Goal: Task Accomplishment & Management: Manage account settings

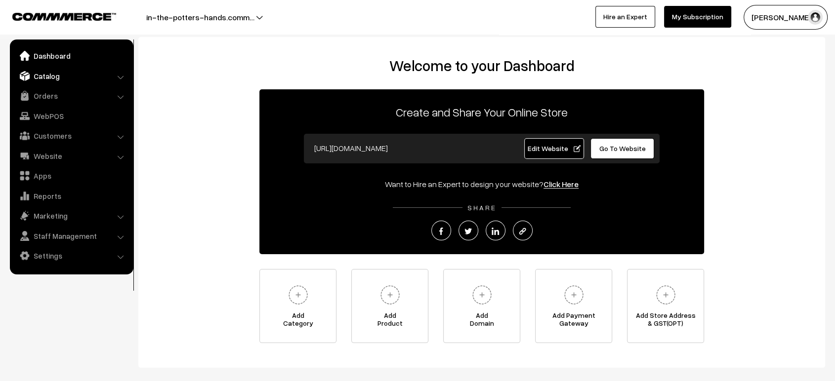
click at [40, 79] on link "Catalog" at bounding box center [71, 76] width 118 height 18
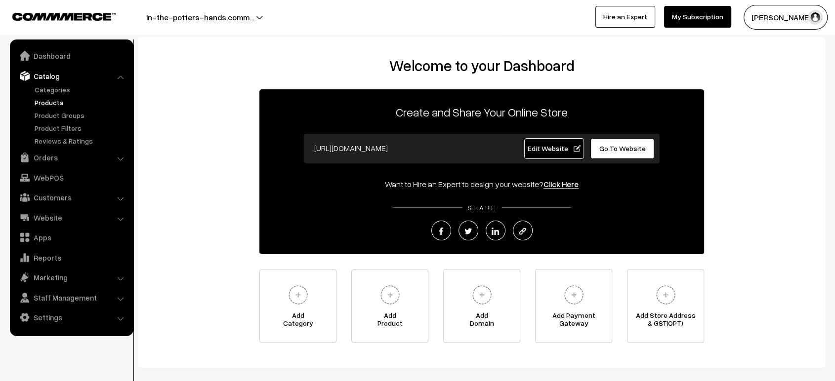
click at [48, 107] on link "Products" at bounding box center [81, 102] width 98 height 10
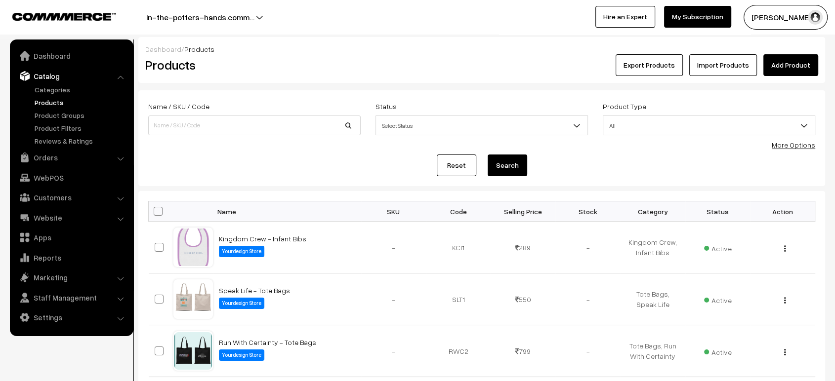
click at [299, 145] on form "Name / SKU / Code Status Select Status Active Inactive Select Status Product Ty…" at bounding box center [481, 138] width 687 height 96
click at [252, 123] on input at bounding box center [254, 126] width 212 height 20
paste input "Infant bibs."
type input "Infant bibs"
click at [488, 155] on button "Search" at bounding box center [508, 166] width 40 height 22
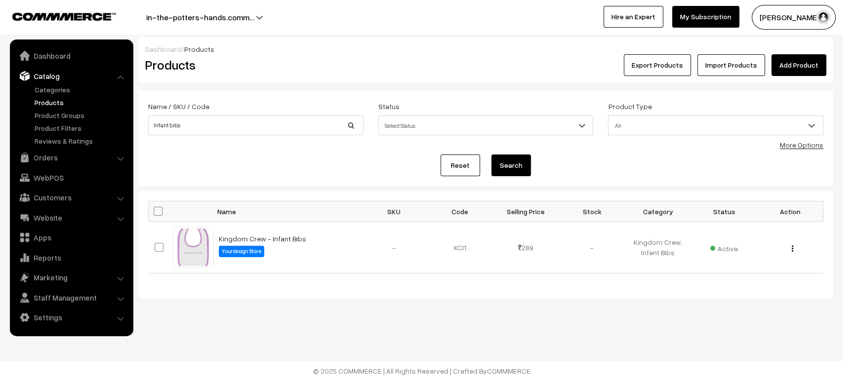
click at [253, 14] on button "in-the-potters-hands.comm…" at bounding box center [200, 17] width 177 height 25
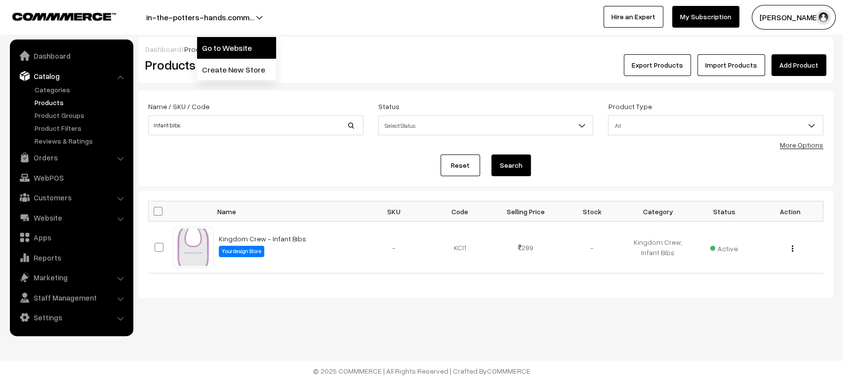
click at [242, 49] on link "Go to Website" at bounding box center [236, 48] width 79 height 22
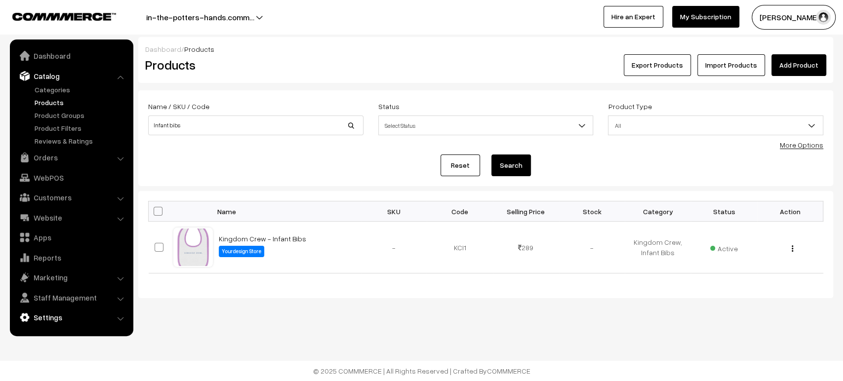
click at [55, 325] on link "Settings" at bounding box center [71, 318] width 118 height 18
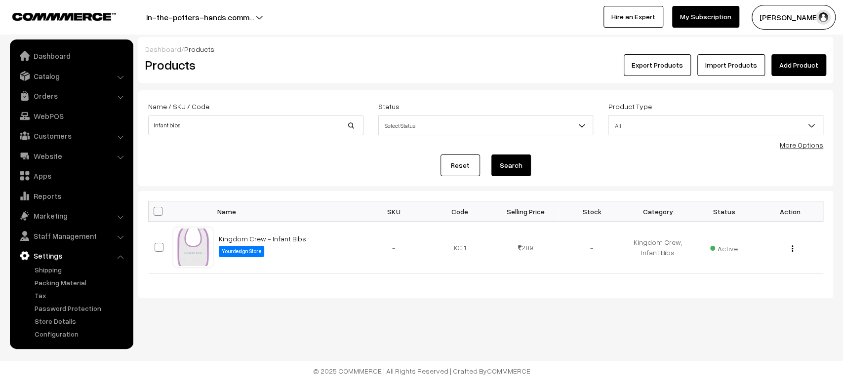
click at [59, 339] on ul "Dashboard Catalog" at bounding box center [72, 195] width 124 height 310
click at [59, 330] on link "Configuration" at bounding box center [81, 334] width 98 height 10
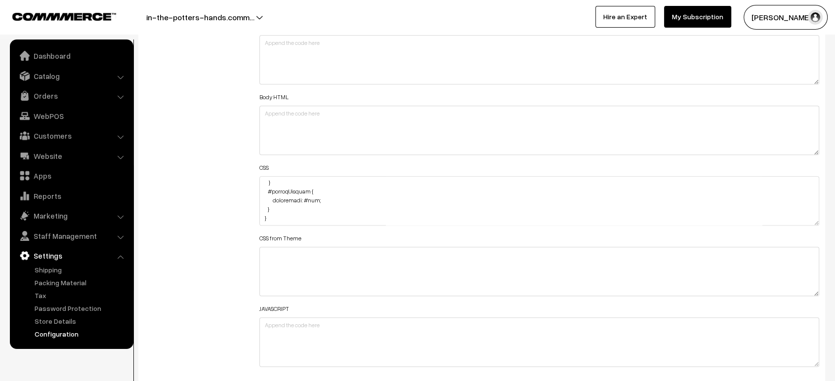
scroll to position [1057, 0]
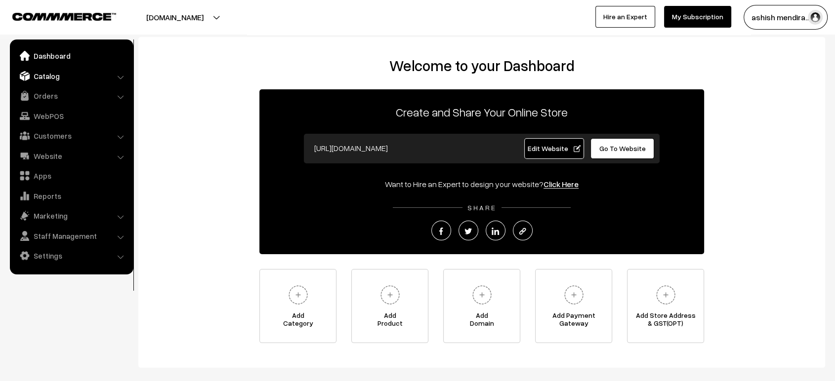
click at [65, 83] on link "Catalog" at bounding box center [71, 76] width 118 height 18
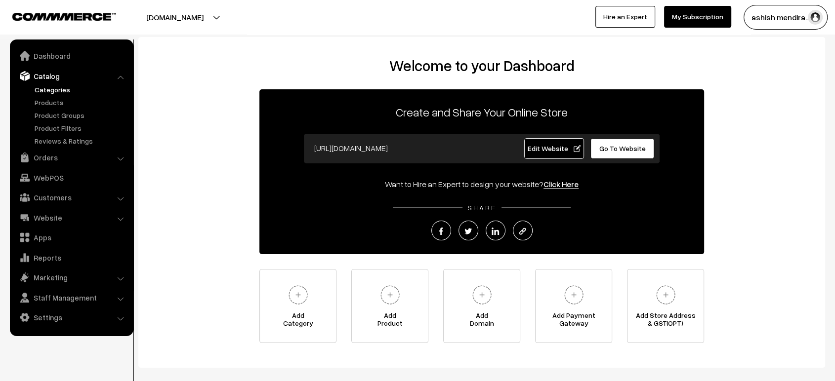
drag, startPoint x: 59, startPoint y: 95, endPoint x: 60, endPoint y: 88, distance: 6.5
click at [60, 88] on ul "Categories" at bounding box center [71, 115] width 119 height 62
click at [60, 88] on link "Categories" at bounding box center [81, 89] width 98 height 10
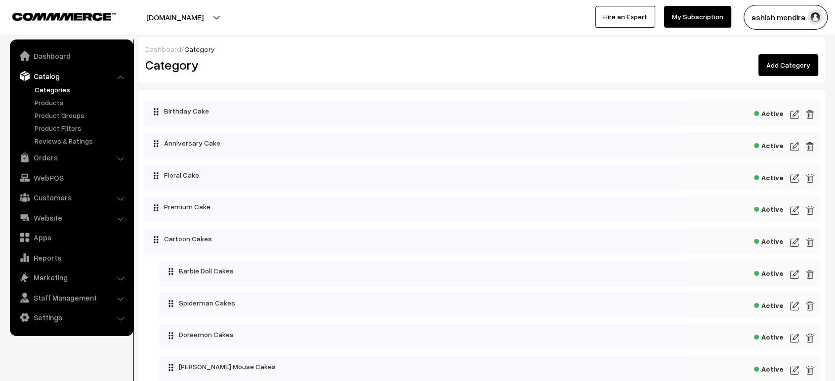
click at [788, 111] on div "Active" at bounding box center [481, 113] width 675 height 26
click at [791, 113] on img at bounding box center [794, 115] width 9 height 12
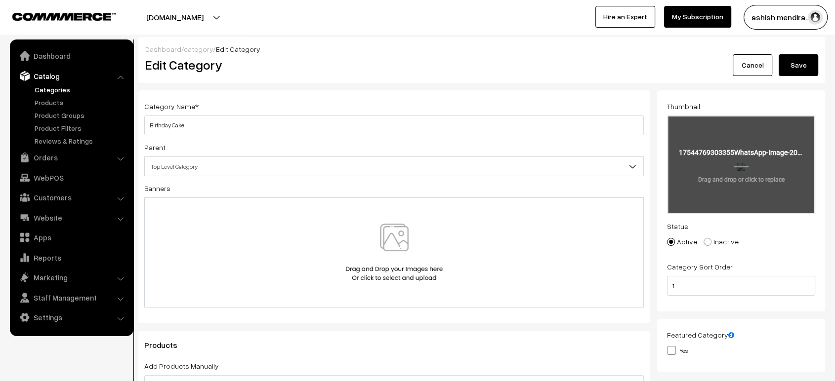
click at [778, 165] on input "file" at bounding box center [741, 165] width 146 height 97
type input "C:\fakepath\1000539221.jpg"
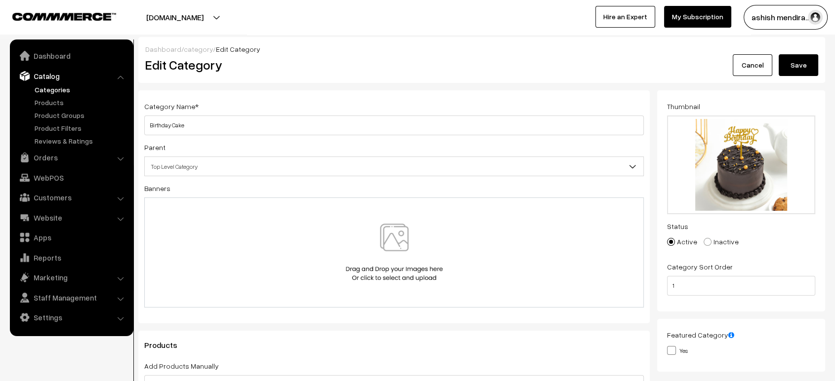
click at [795, 65] on button "Save" at bounding box center [799, 65] width 40 height 22
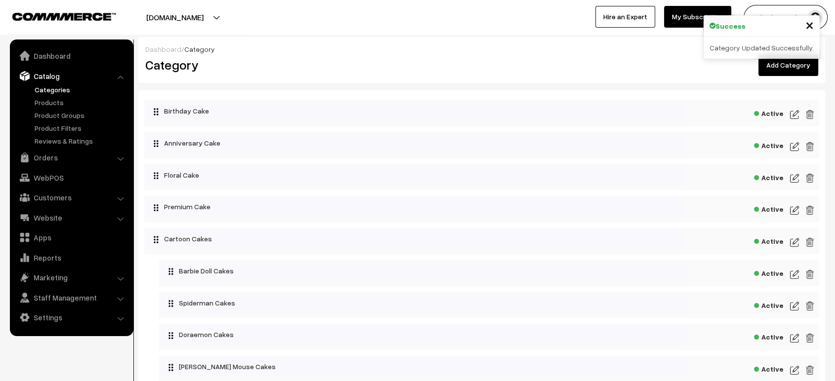
click at [796, 147] on img at bounding box center [794, 147] width 9 height 12
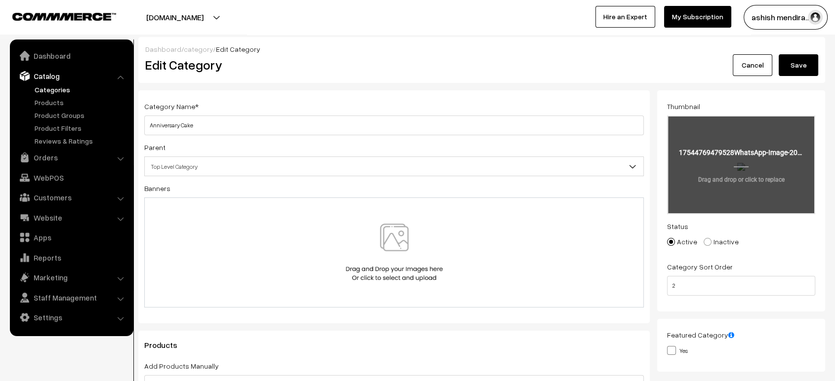
click at [716, 180] on input "file" at bounding box center [741, 165] width 146 height 97
type input "C:\fakepath\1000539223.jpg"
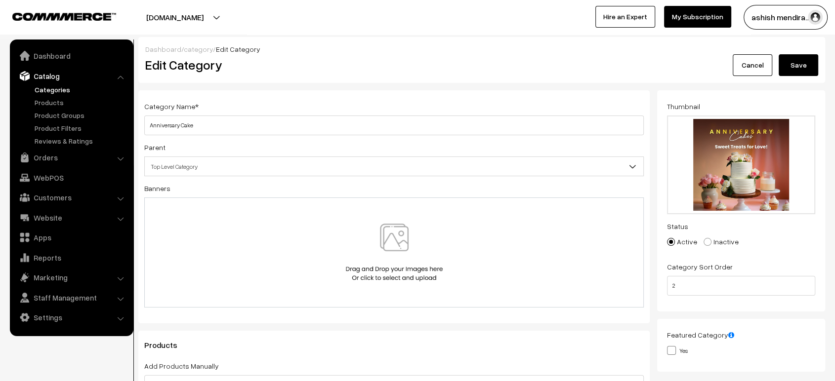
click at [790, 69] on button "Save" at bounding box center [799, 65] width 40 height 22
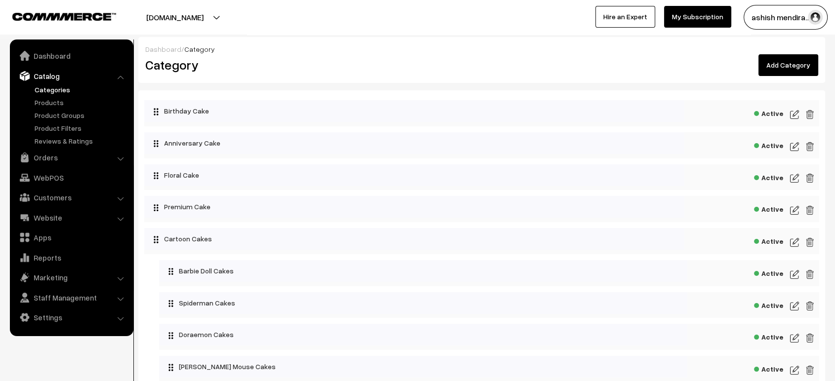
scroll to position [401, 0]
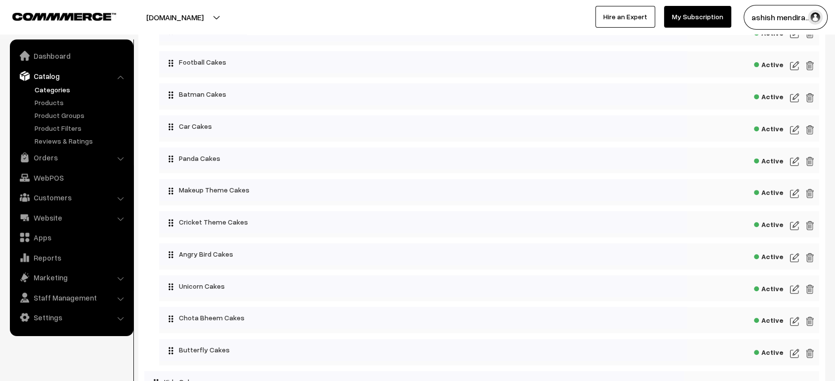
click at [795, 194] on img at bounding box center [794, 194] width 9 height 12
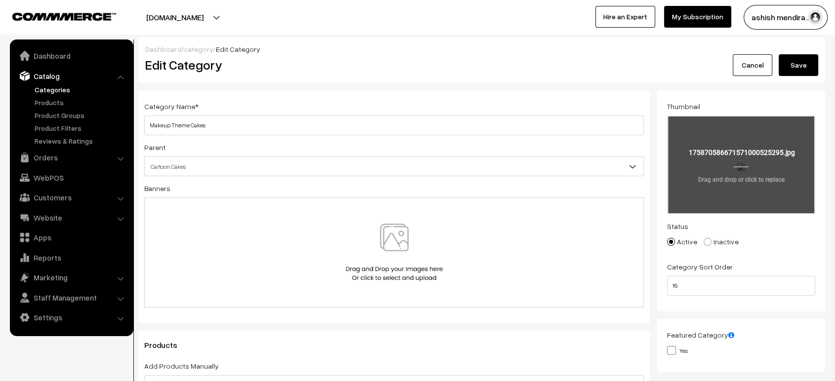
click at [721, 161] on input "file" at bounding box center [741, 165] width 146 height 97
type input "C:\fakepath\1.jpg"
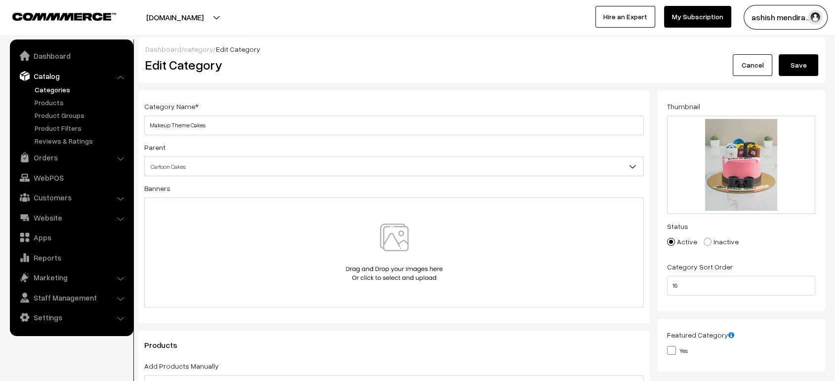
click at [792, 61] on button "Save" at bounding box center [799, 65] width 40 height 22
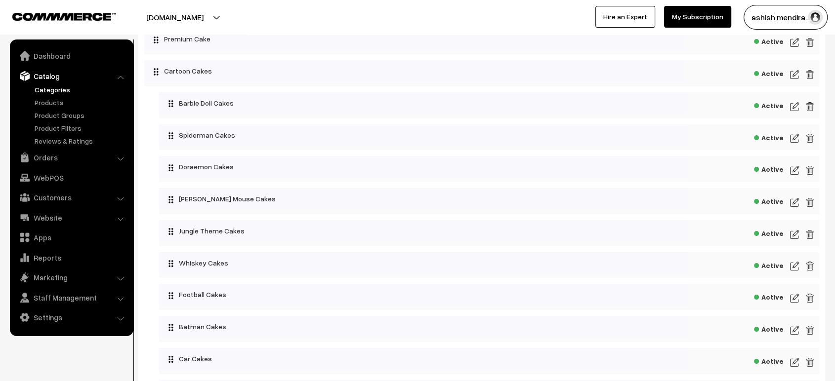
scroll to position [167, 0]
click at [791, 138] on img at bounding box center [794, 140] width 9 height 12
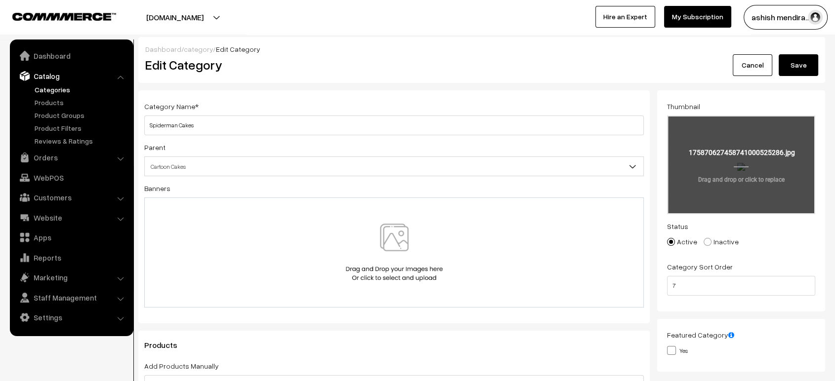
click at [688, 159] on input "file" at bounding box center [741, 165] width 146 height 97
type input "C:\fakepath\1000539231.webp"
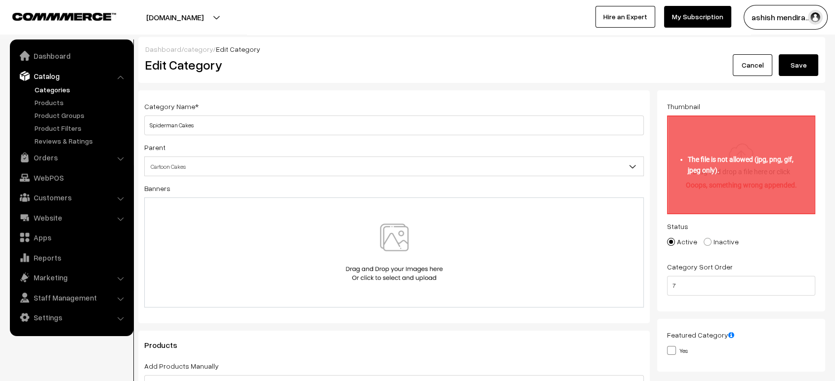
click at [374, 50] on div "Dashboard / category / Edit Category" at bounding box center [481, 49] width 673 height 10
click at [737, 153] on input "file" at bounding box center [741, 165] width 146 height 97
type input "C:\fakepath\1000539231.png"
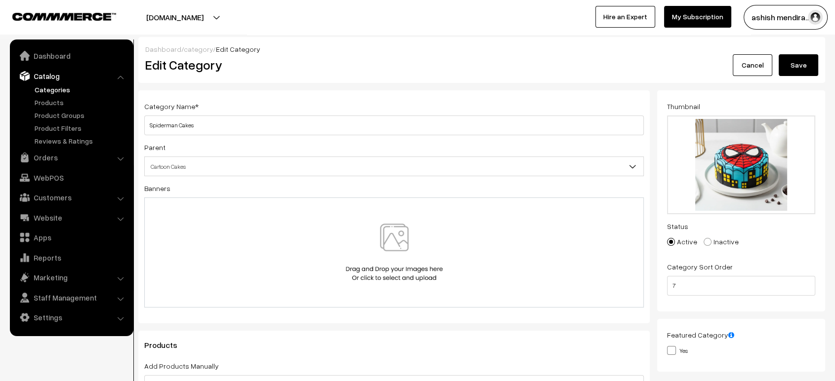
click at [805, 66] on button "Save" at bounding box center [799, 65] width 40 height 22
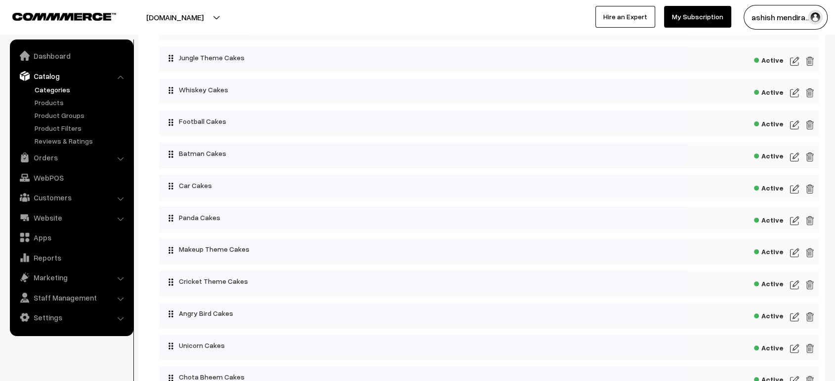
scroll to position [340, 0]
click at [795, 187] on img at bounding box center [794, 191] width 9 height 12
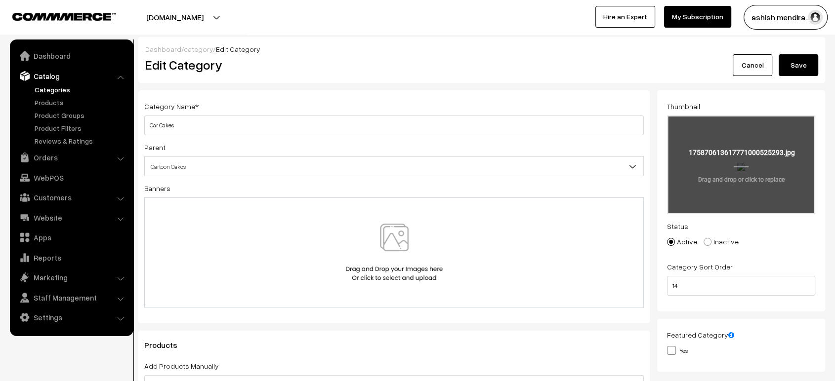
click at [736, 162] on input "file" at bounding box center [741, 165] width 146 height 97
type input "C:\fakepath\1000539270.jpg"
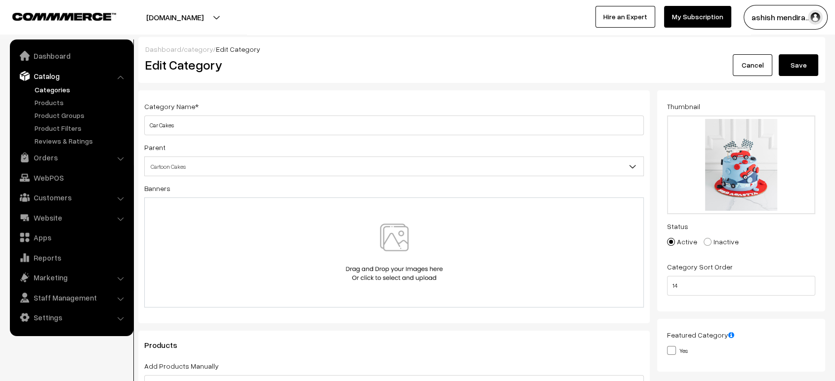
click at [799, 66] on button "Save" at bounding box center [799, 65] width 40 height 22
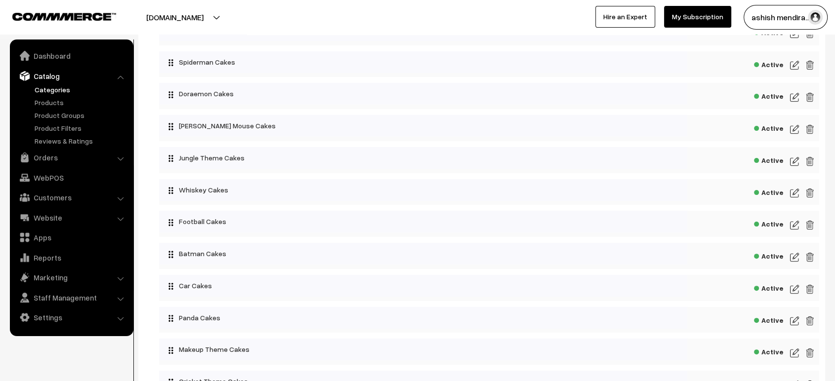
scroll to position [241, 0]
click at [795, 225] on img at bounding box center [794, 225] width 9 height 12
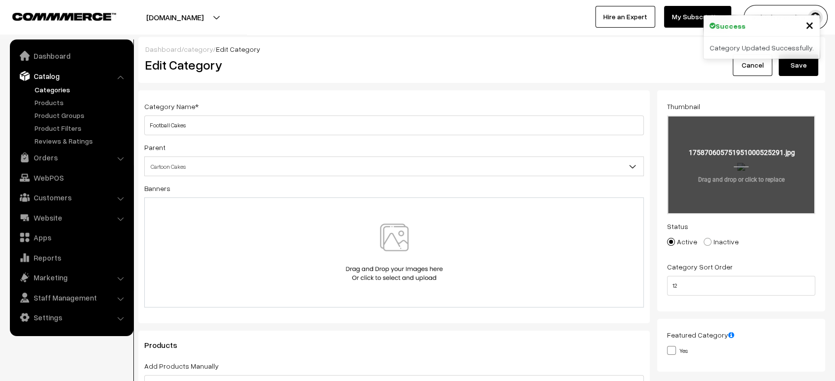
click at [728, 171] on input "file" at bounding box center [741, 165] width 146 height 97
type input "C:\fakepath\1000539269.jpg"
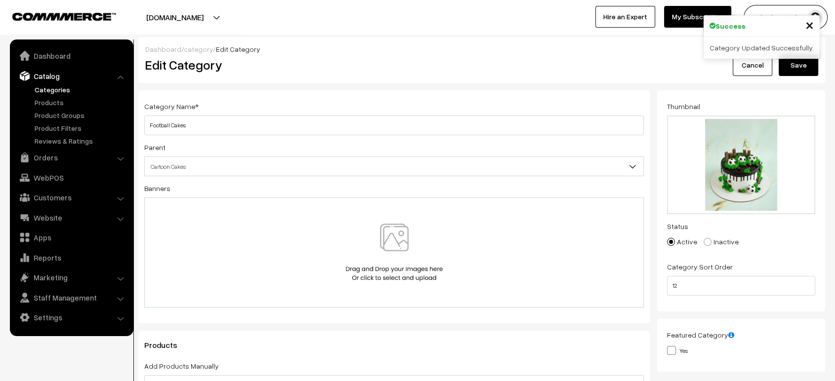
click at [784, 68] on button "Save" at bounding box center [799, 65] width 40 height 22
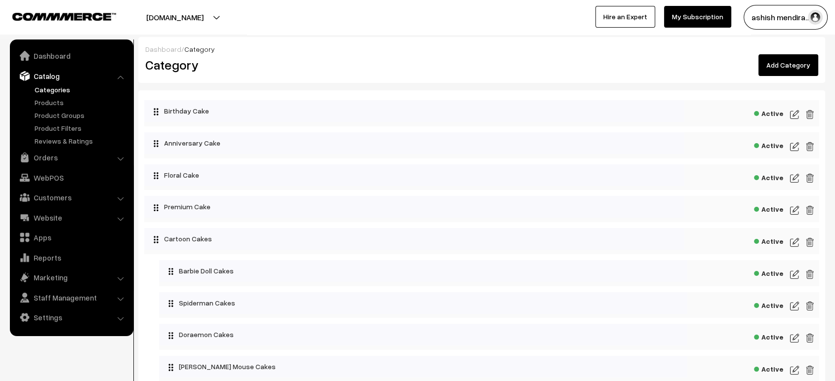
scroll to position [36, 0]
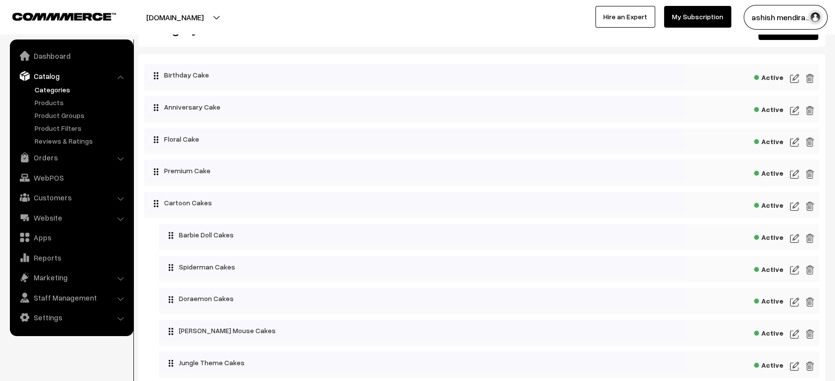
click at [793, 237] on img at bounding box center [794, 239] width 9 height 12
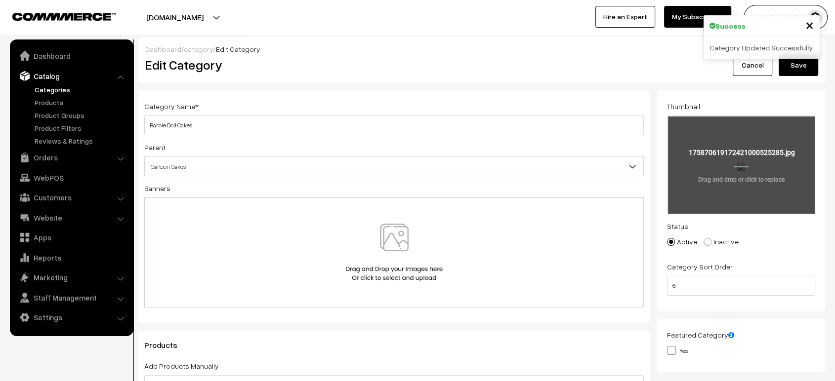
click at [754, 161] on input "file" at bounding box center [741, 165] width 146 height 97
type input "C:\fakepath\1000539230.jpg"
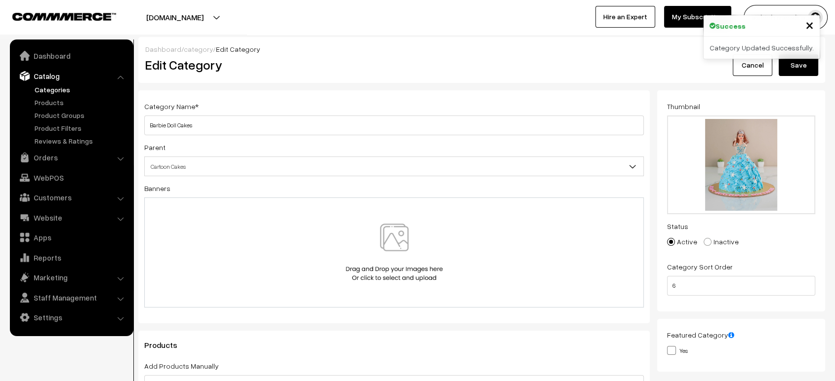
click at [798, 72] on button "Save" at bounding box center [799, 65] width 40 height 22
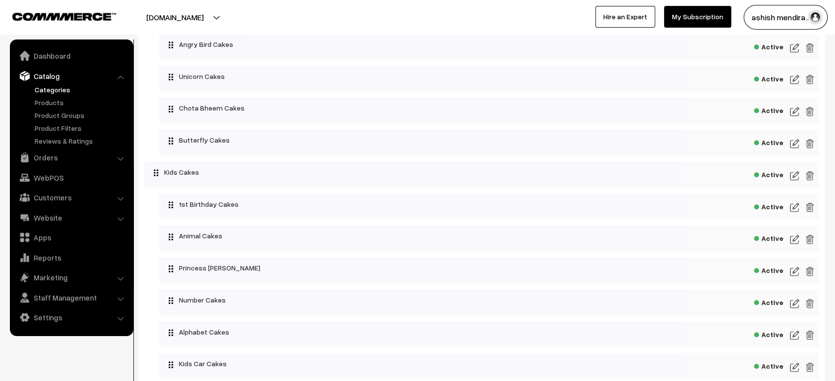
scroll to position [626, 0]
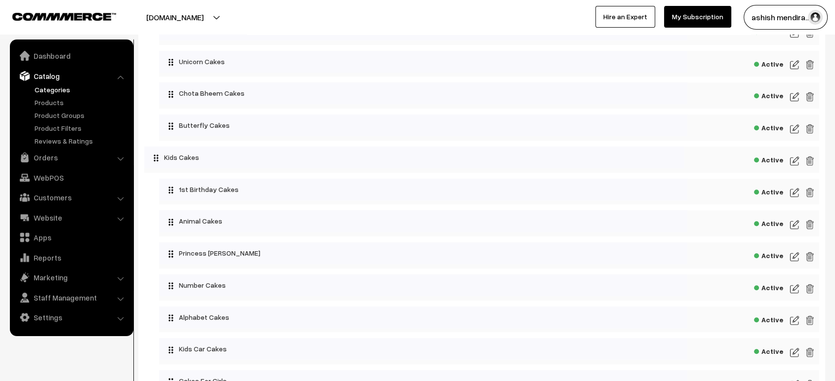
click at [795, 194] on img at bounding box center [794, 193] width 9 height 12
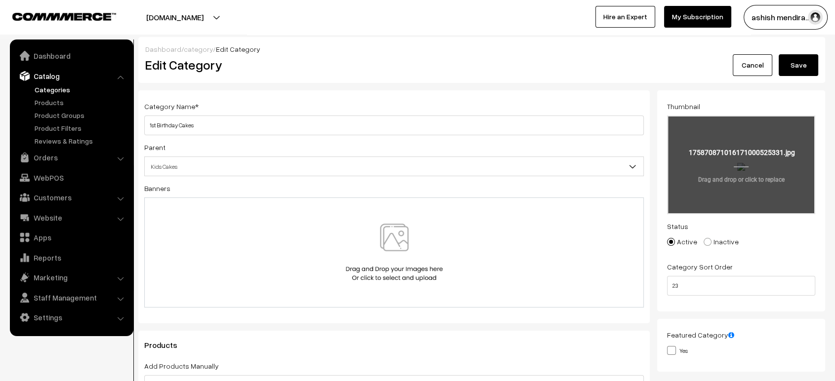
click at [747, 143] on input "file" at bounding box center [741, 165] width 146 height 97
type input "C:\fakepath\1000539262.png"
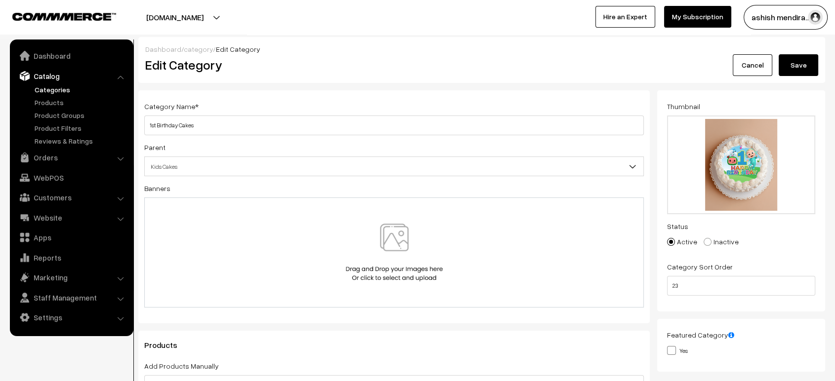
click at [801, 60] on button "Save" at bounding box center [799, 65] width 40 height 22
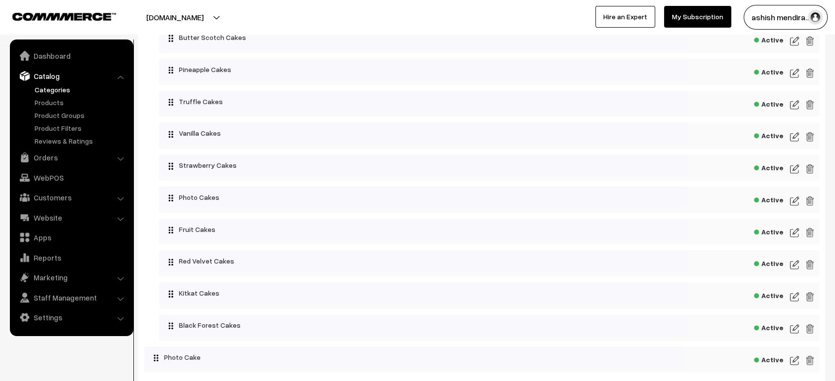
scroll to position [1109, 0]
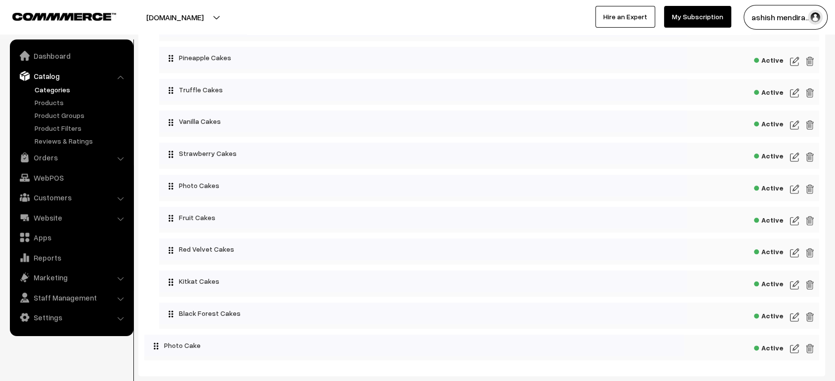
click at [795, 224] on img at bounding box center [794, 221] width 9 height 12
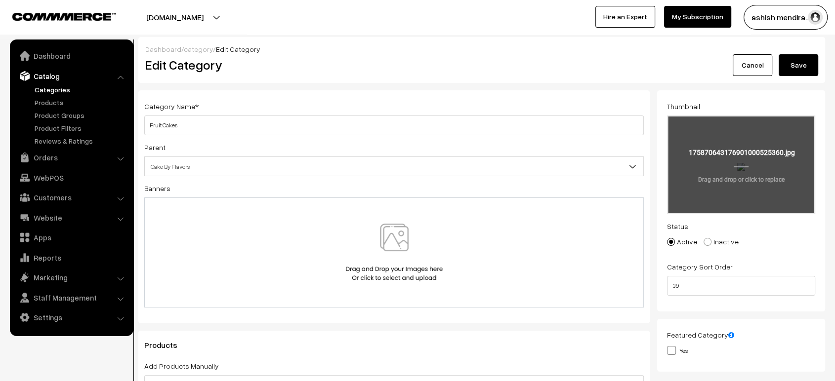
click at [744, 171] on input "file" at bounding box center [741, 165] width 146 height 97
type input "C:\fakepath\1000539308.jpg"
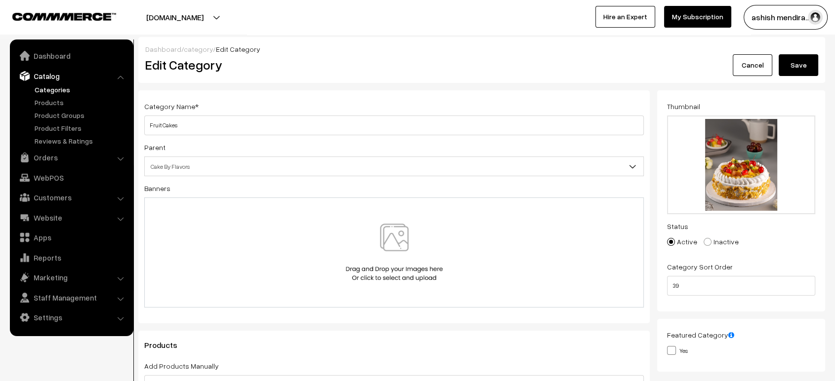
click at [803, 75] on button "Save" at bounding box center [799, 65] width 40 height 22
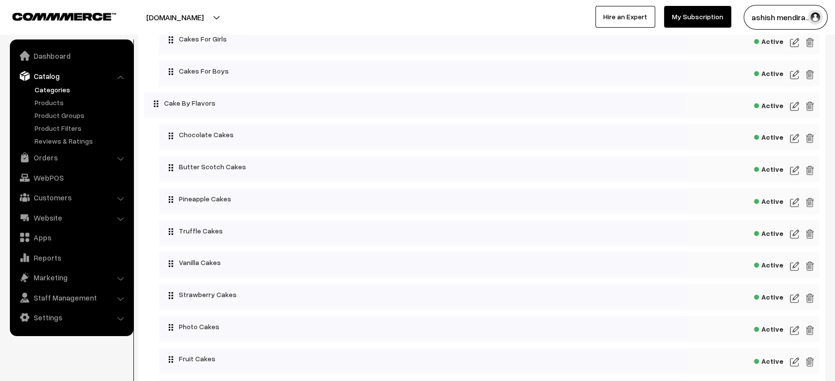
scroll to position [962, 0]
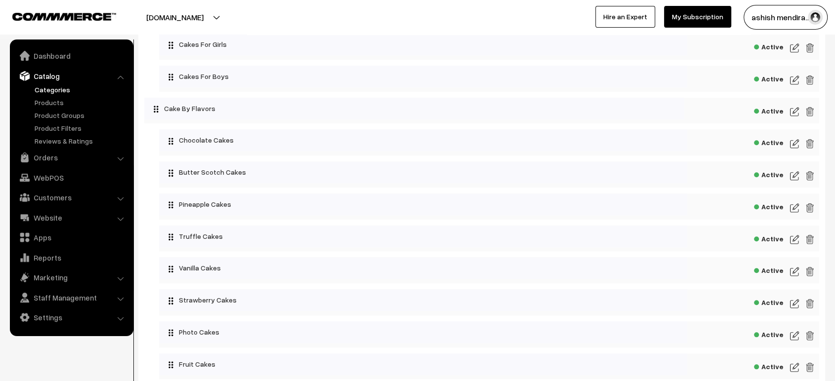
click at [793, 139] on img at bounding box center [794, 144] width 9 height 12
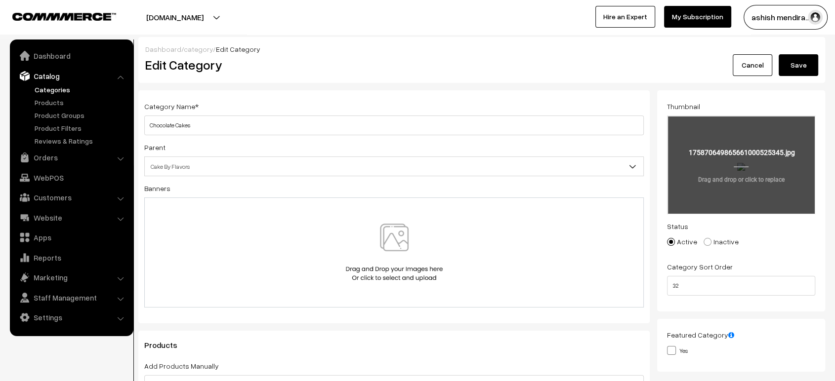
click at [755, 154] on input "file" at bounding box center [741, 165] width 146 height 97
type input "C:\fakepath\1000539306.jpg"
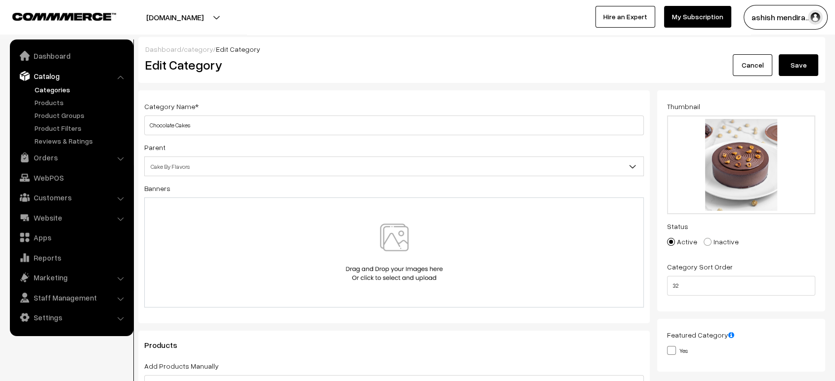
click at [804, 67] on button "Save" at bounding box center [799, 65] width 40 height 22
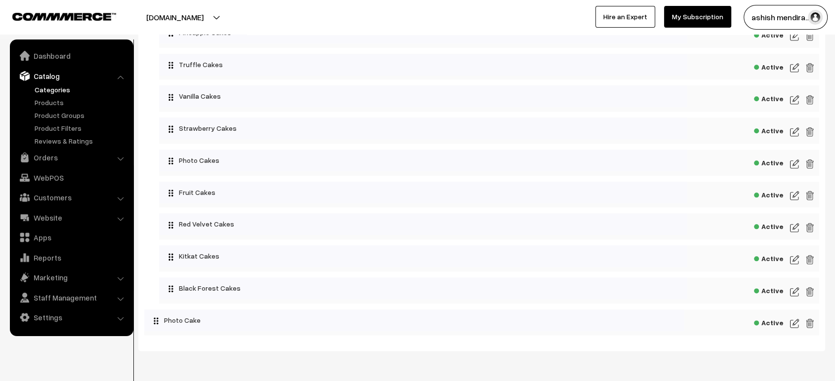
scroll to position [1133, 0]
click at [791, 231] on img at bounding box center [794, 229] width 9 height 12
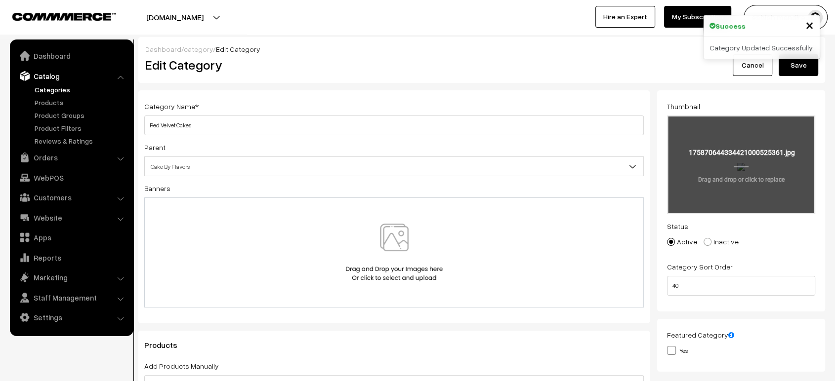
click at [761, 156] on input "file" at bounding box center [741, 165] width 146 height 97
type input "C:\fakepath\1000539309.webp"
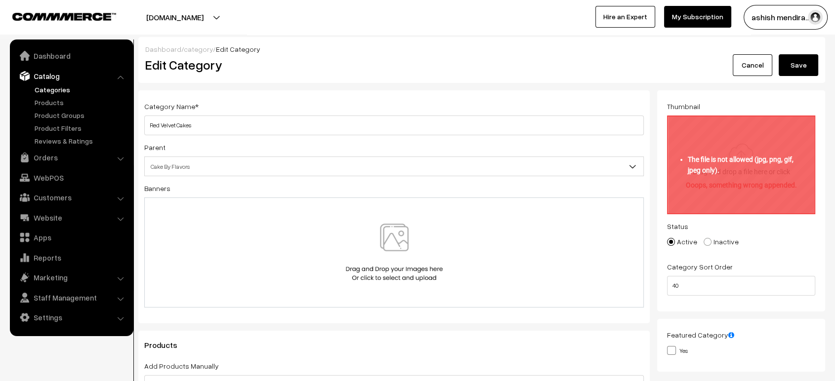
click at [749, 181] on input "file" at bounding box center [741, 165] width 146 height 97
type input "C:\fakepath\1000539309.png"
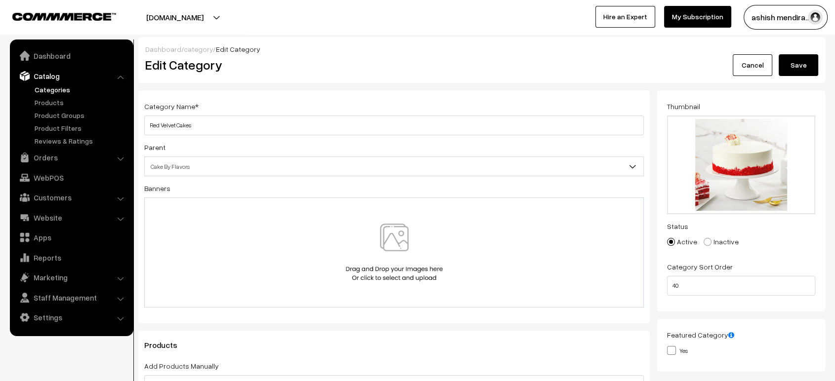
click at [804, 70] on button "Save" at bounding box center [799, 65] width 40 height 22
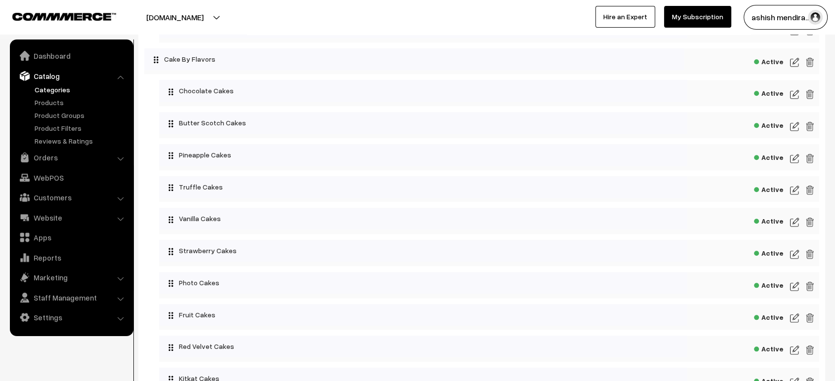
scroll to position [1010, 0]
click at [795, 130] on img at bounding box center [794, 129] width 9 height 12
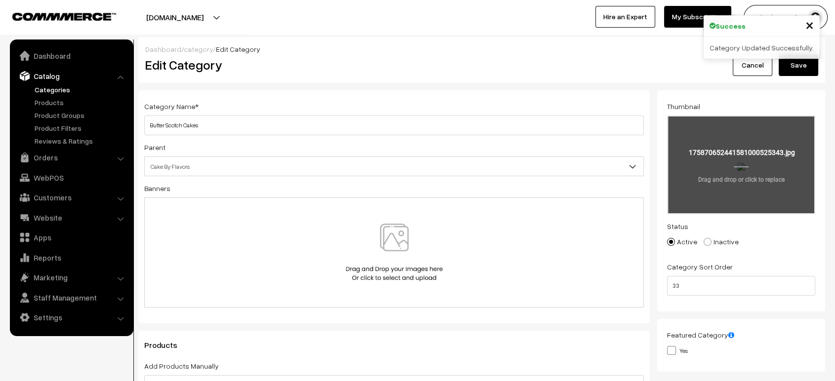
click at [736, 173] on input "file" at bounding box center [741, 165] width 146 height 97
type input "C:\fakepath\1000539307.jpg"
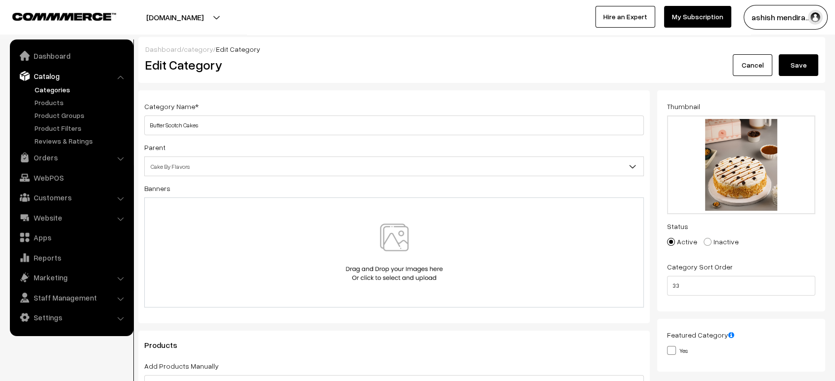
click at [798, 64] on button "Save" at bounding box center [799, 65] width 40 height 22
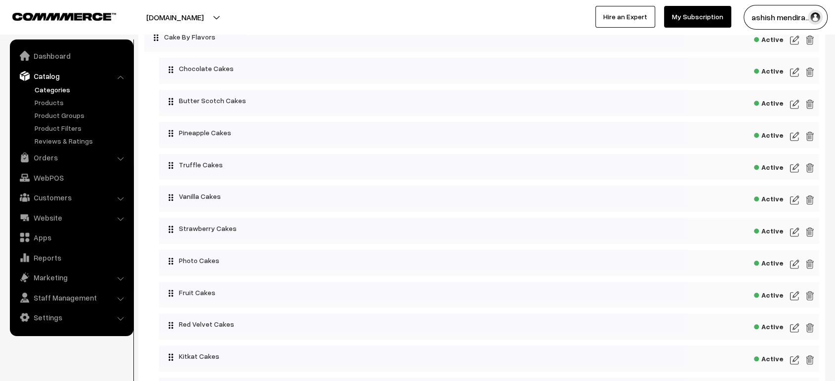
scroll to position [1000, 0]
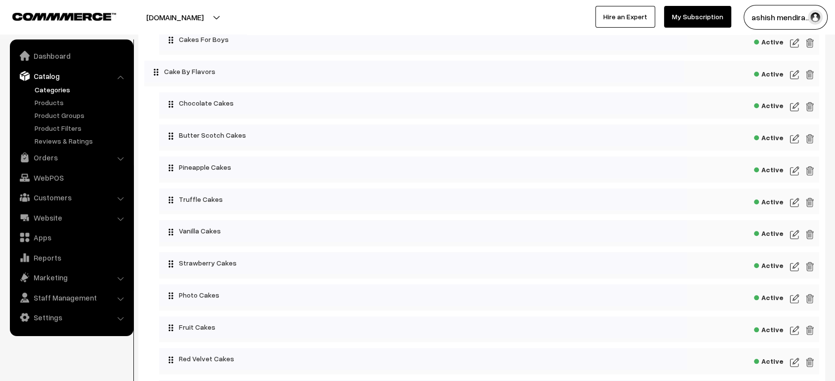
click at [786, 238] on div "Active" at bounding box center [489, 233] width 660 height 26
click at [791, 238] on img at bounding box center [794, 235] width 9 height 12
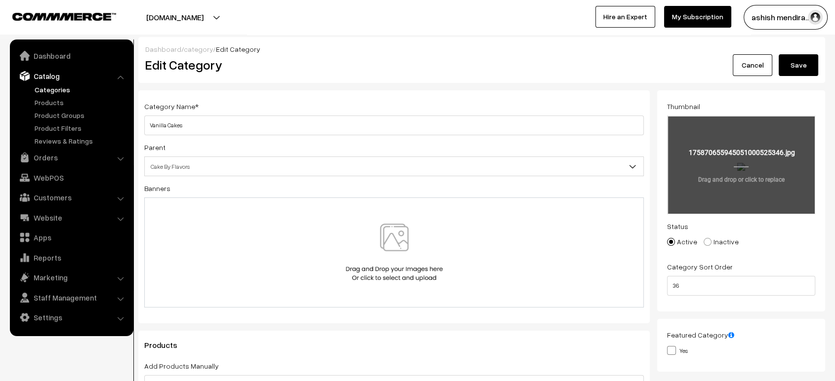
click at [735, 152] on input "file" at bounding box center [741, 165] width 146 height 97
type input "C:\fakepath\1000539310.jpg"
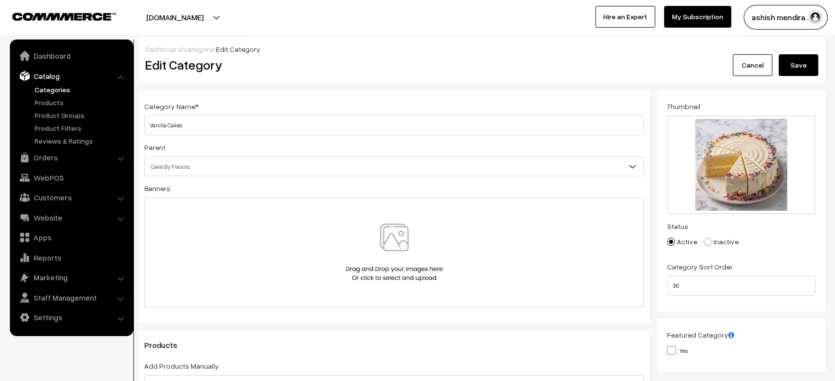
click at [798, 66] on button "Save" at bounding box center [799, 65] width 40 height 22
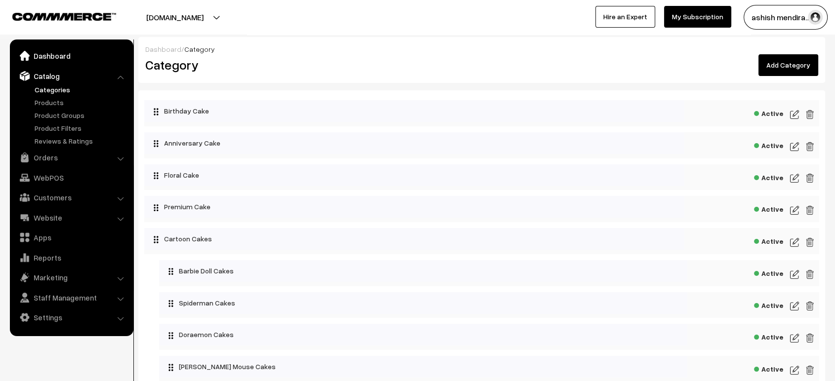
click at [56, 57] on link "Dashboard" at bounding box center [71, 56] width 118 height 18
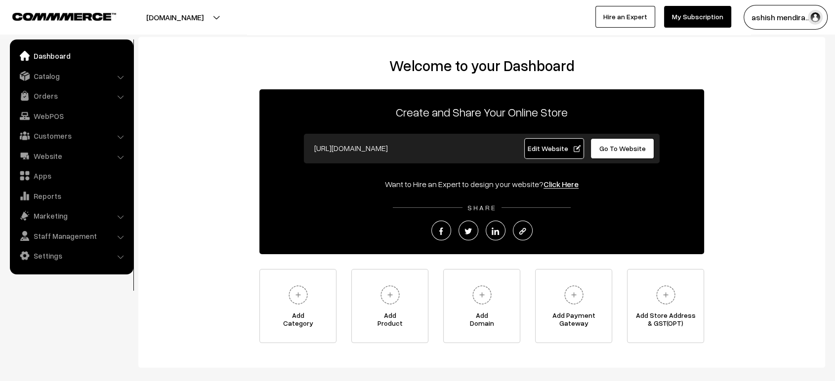
click at [555, 155] on link "Edit Website" at bounding box center [554, 148] width 60 height 21
click at [625, 151] on span "Go To Website" at bounding box center [622, 148] width 46 height 8
click at [75, 70] on link "Catalog" at bounding box center [71, 76] width 118 height 18
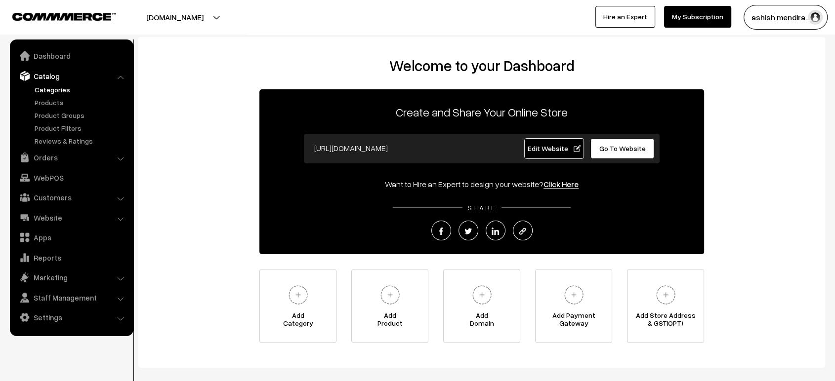
click at [62, 84] on link "Categories" at bounding box center [81, 89] width 98 height 10
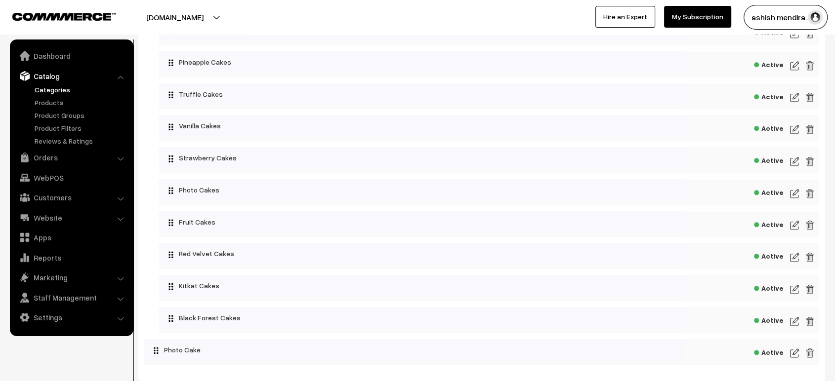
scroll to position [1171, 0]
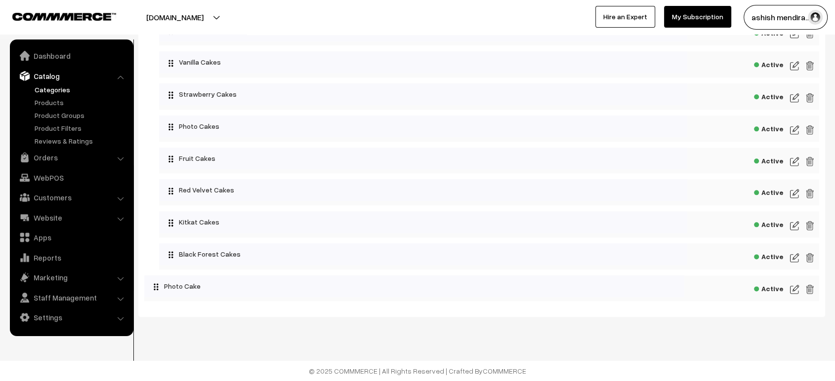
click at [791, 254] on img at bounding box center [794, 258] width 9 height 12
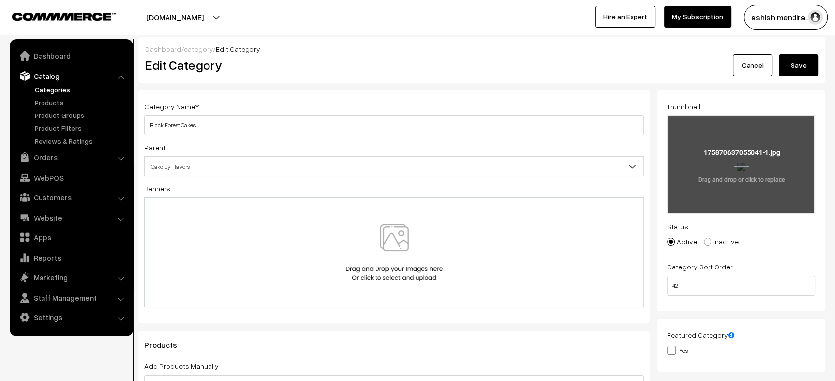
click at [751, 166] on input "file" at bounding box center [741, 165] width 146 height 97
type input "C:\fakepath\1 (1).jpg"
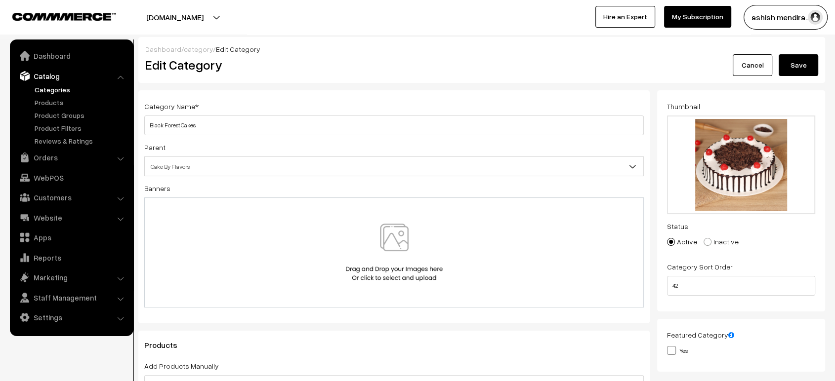
click at [794, 60] on button "Save" at bounding box center [799, 65] width 40 height 22
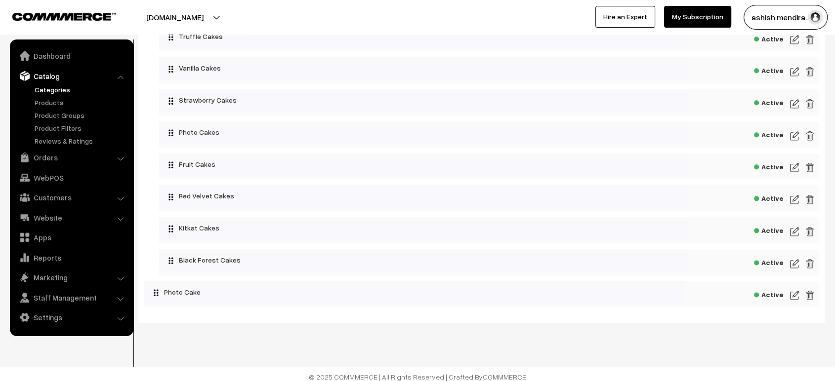
scroll to position [1171, 0]
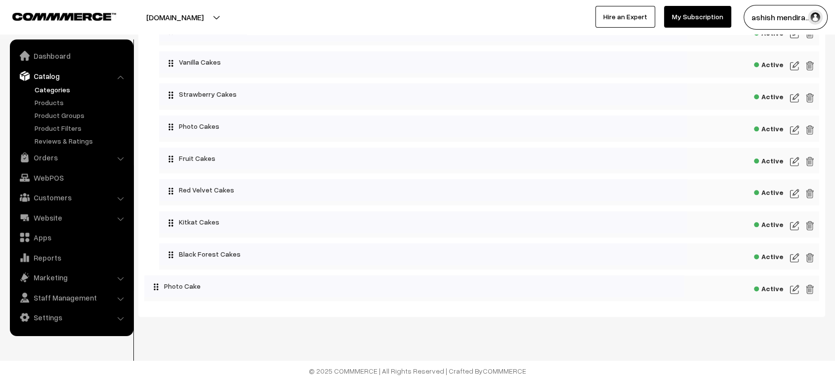
click at [796, 260] on img at bounding box center [794, 258] width 9 height 12
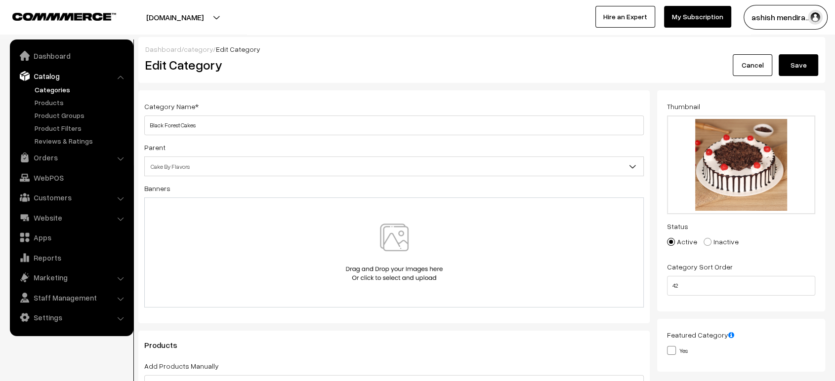
click at [791, 57] on button "Save" at bounding box center [799, 65] width 40 height 22
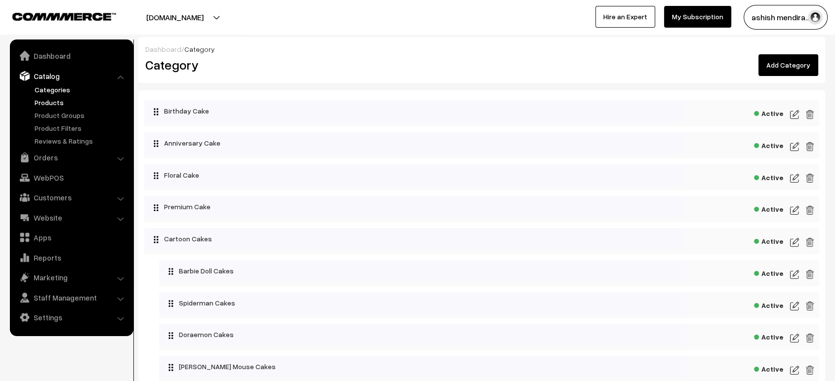
click at [49, 104] on link "Products" at bounding box center [81, 102] width 98 height 10
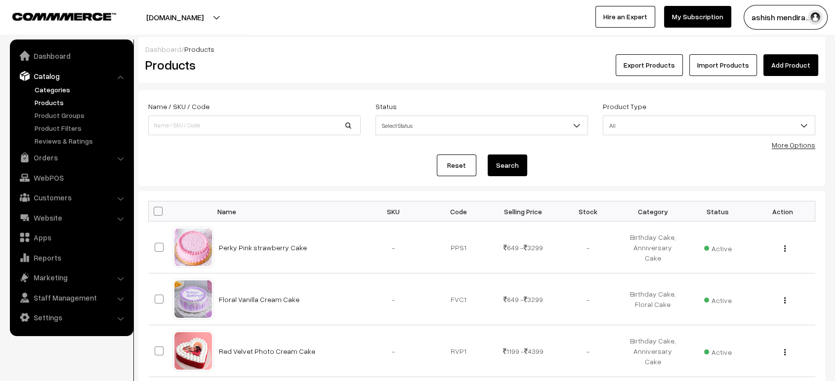
click at [47, 91] on link "Categories" at bounding box center [81, 89] width 98 height 10
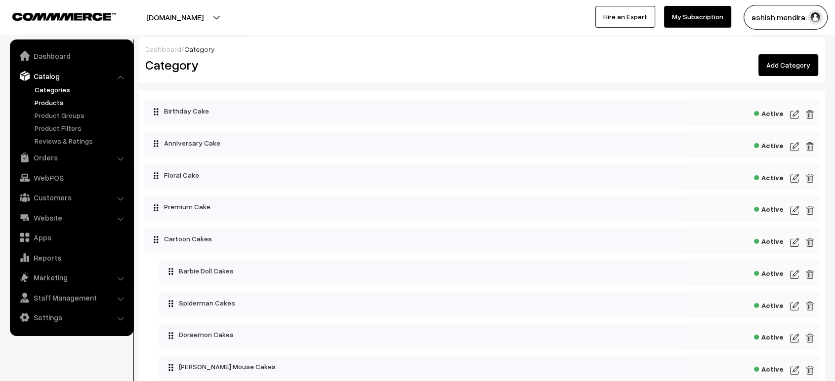
click at [40, 98] on link "Products" at bounding box center [81, 102] width 98 height 10
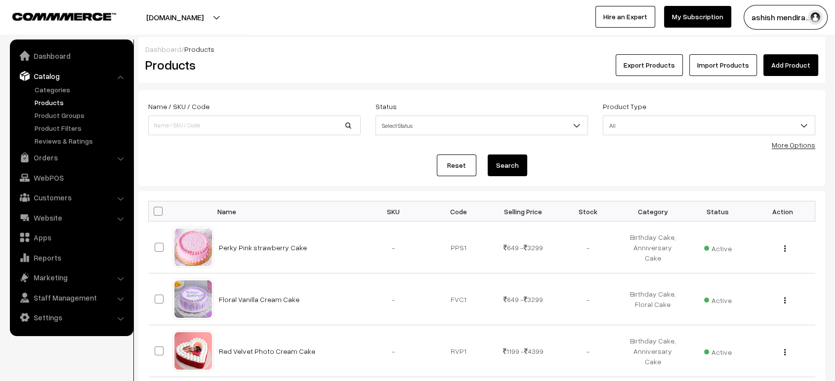
click at [45, 66] on ul "Dashboard Catalog" at bounding box center [72, 188] width 124 height 297
click at [46, 58] on link "Dashboard" at bounding box center [71, 56] width 118 height 18
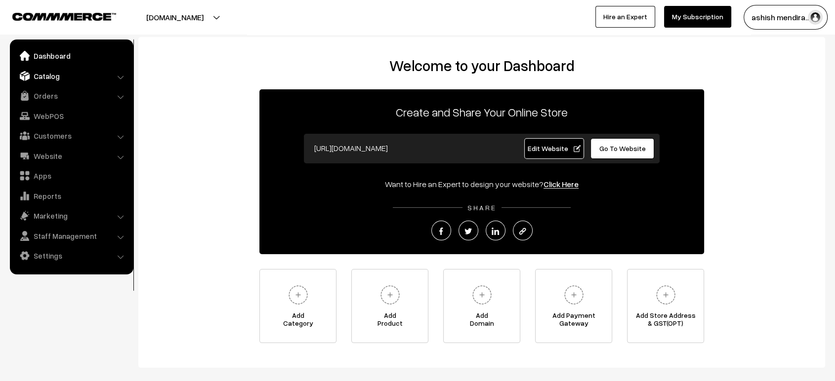
click at [49, 75] on link "Catalog" at bounding box center [71, 76] width 118 height 18
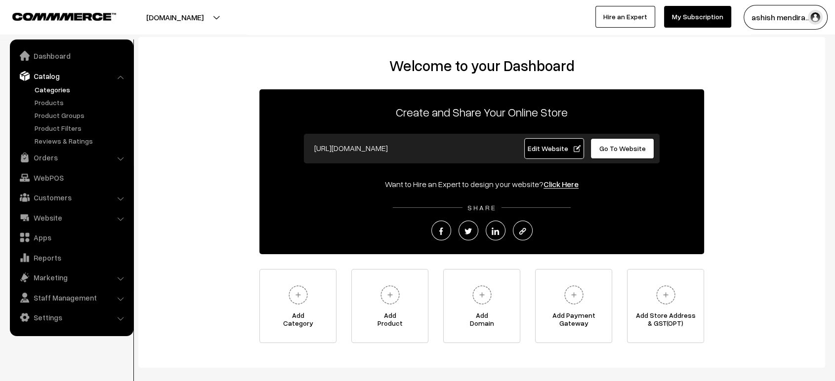
click at [57, 90] on link "Categories" at bounding box center [81, 89] width 98 height 10
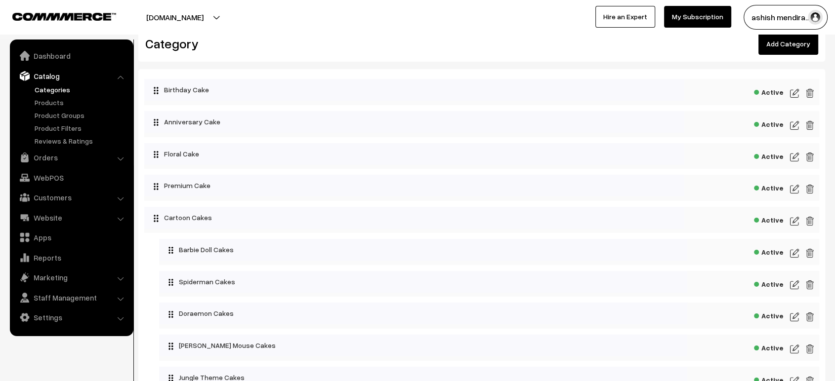
scroll to position [22, 0]
click at [794, 221] on img at bounding box center [794, 220] width 9 height 12
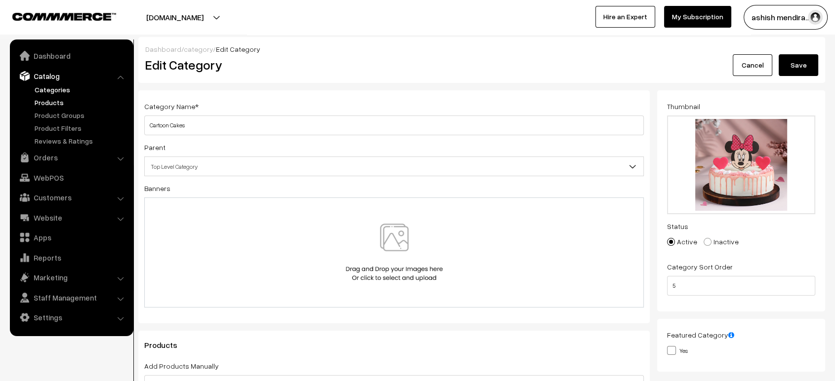
click at [50, 102] on link "Products" at bounding box center [81, 102] width 98 height 10
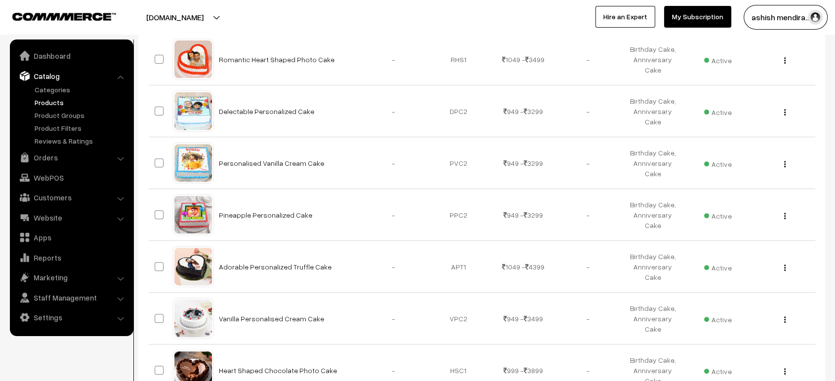
scroll to position [344, 0]
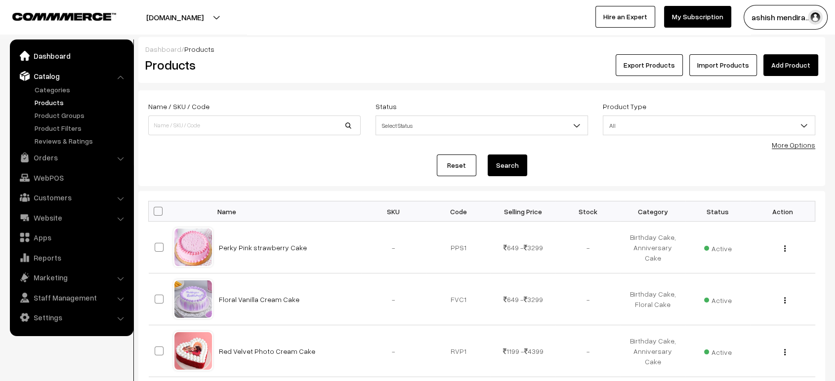
click at [44, 60] on link "Dashboard" at bounding box center [71, 56] width 118 height 18
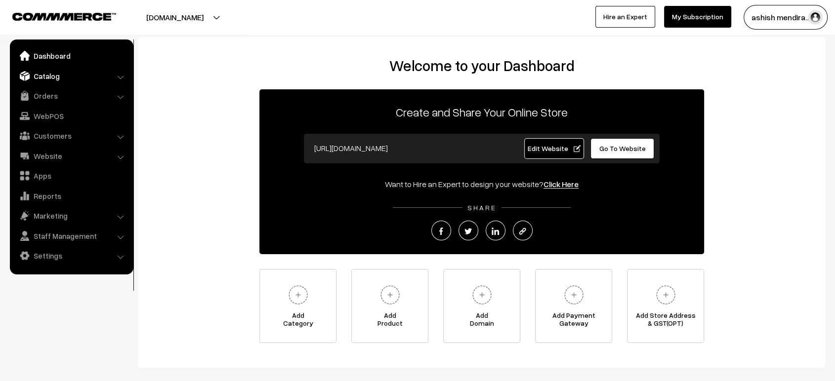
click at [65, 82] on link "Catalog" at bounding box center [71, 76] width 118 height 18
click at [51, 258] on link "Settings" at bounding box center [71, 256] width 118 height 18
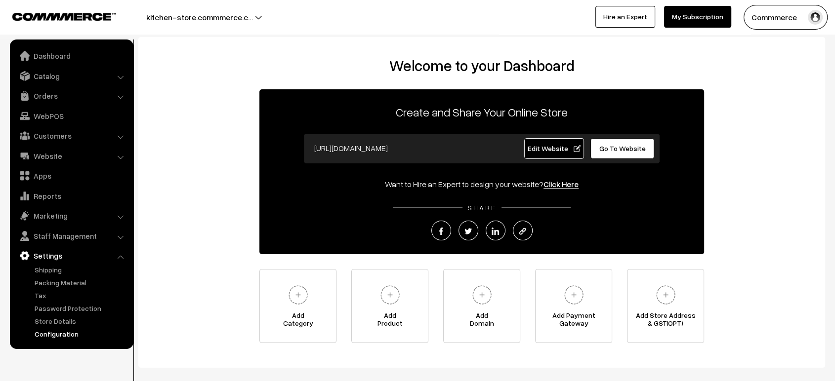
click at [64, 337] on link "Configuration" at bounding box center [81, 334] width 98 height 10
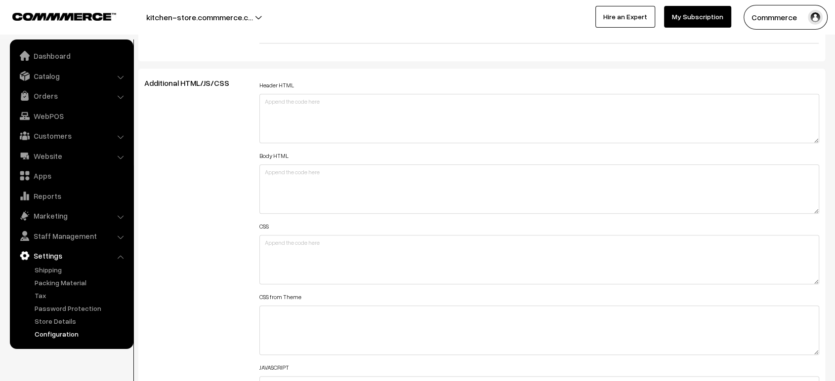
scroll to position [1040, 0]
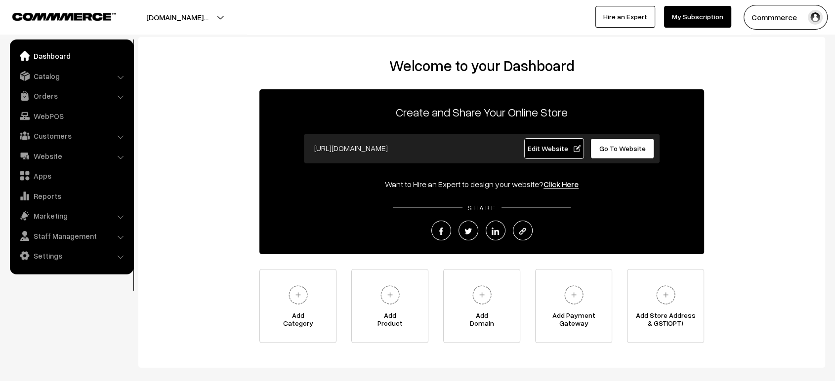
click at [532, 153] on link "Edit Website" at bounding box center [554, 148] width 60 height 21
click at [66, 76] on link "Catalog" at bounding box center [71, 76] width 118 height 18
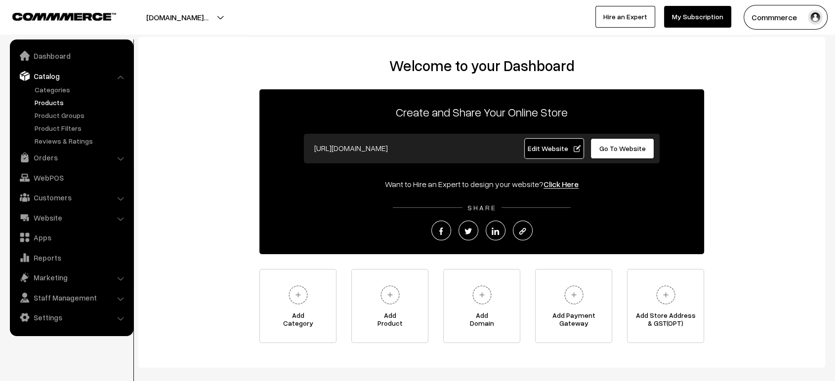
click at [51, 98] on link "Products" at bounding box center [81, 102] width 98 height 10
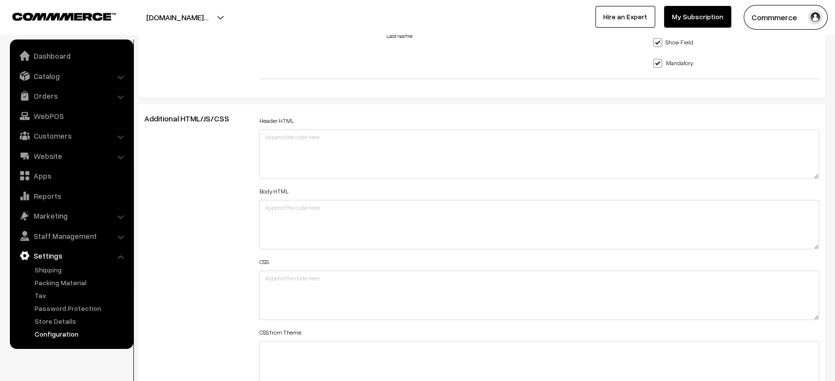
scroll to position [795, 0]
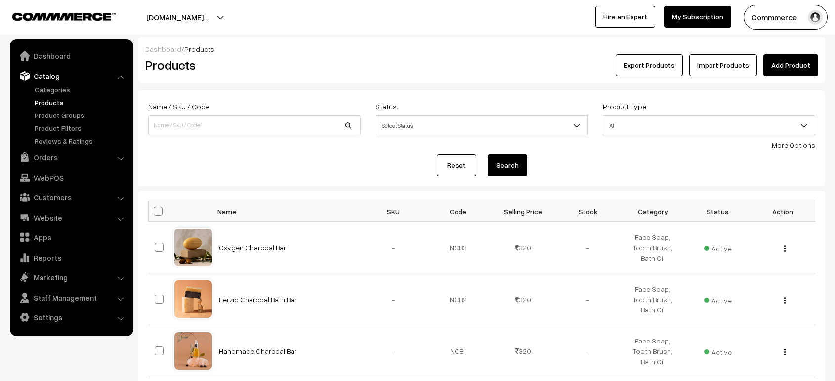
click at [234, 129] on input at bounding box center [254, 126] width 212 height 20
type input "Charcoal Bath Bar"
click at [488, 155] on button "Search" at bounding box center [508, 166] width 40 height 22
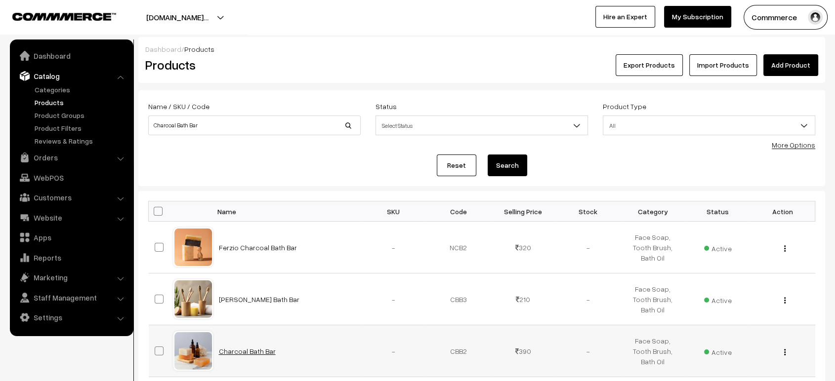
click at [243, 347] on link "Charcoal Bath Bar" at bounding box center [247, 351] width 57 height 8
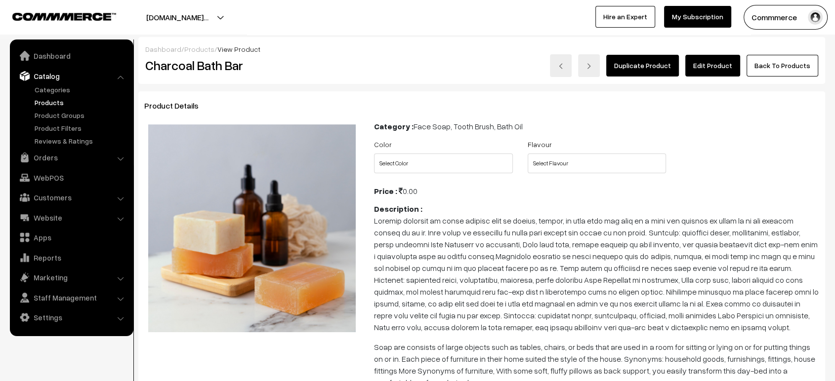
click at [706, 70] on link "Edit Product" at bounding box center [712, 66] width 55 height 22
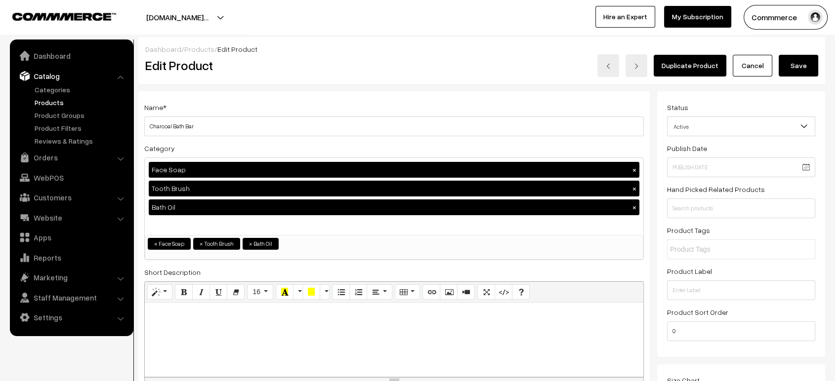
click at [800, 78] on div "Dashboard / Products / Edit Product Edit Product Duplicate Product Cancel Save" at bounding box center [481, 60] width 687 height 47
click at [802, 70] on button "Save" at bounding box center [799, 66] width 40 height 22
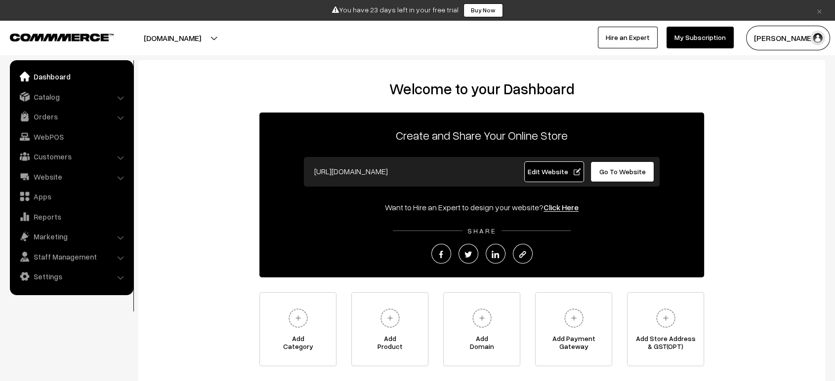
click at [545, 165] on link "Edit Website" at bounding box center [554, 172] width 60 height 21
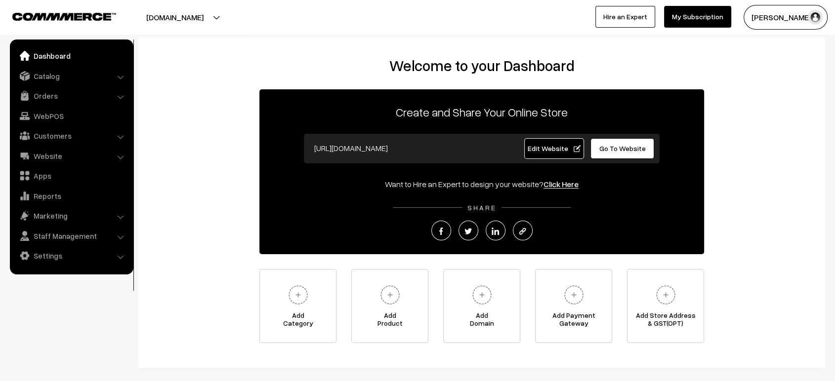
click at [59, 252] on link "Settings" at bounding box center [71, 256] width 118 height 18
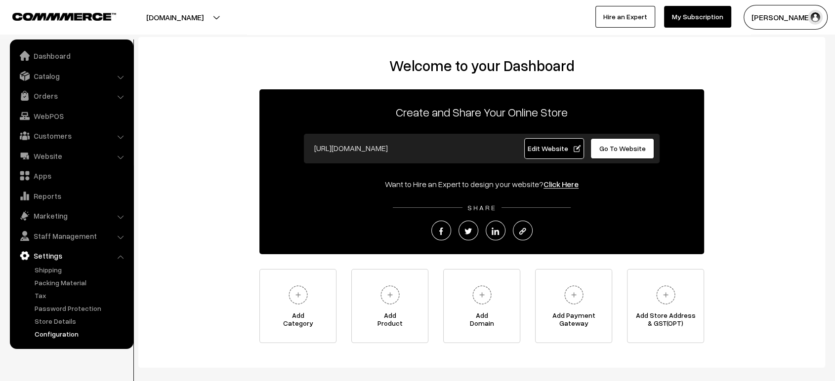
click at [58, 332] on link "Configuration" at bounding box center [81, 334] width 98 height 10
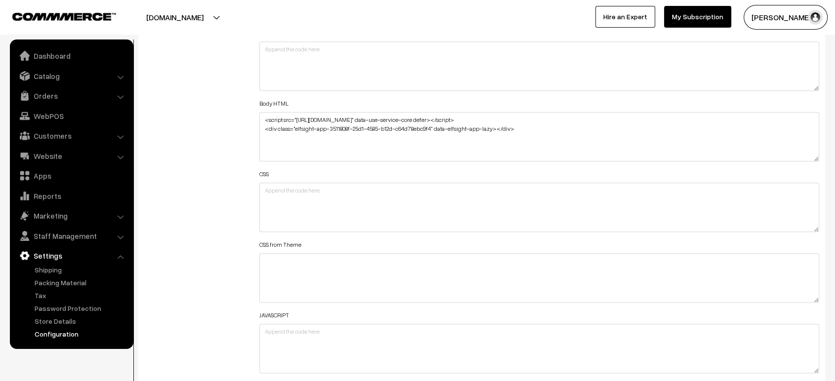
scroll to position [1114, 0]
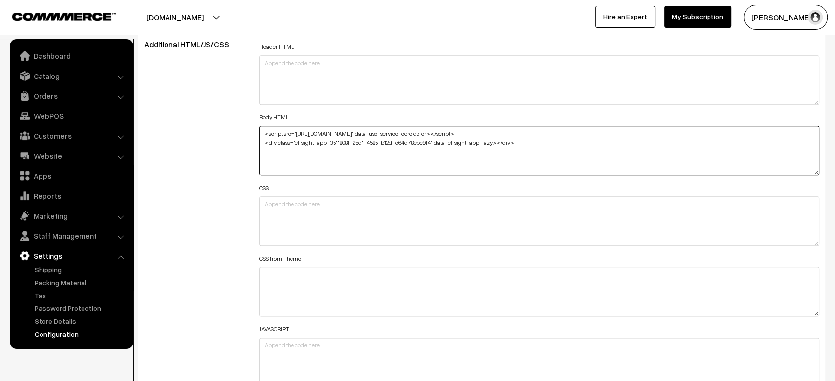
drag, startPoint x: 313, startPoint y: 137, endPoint x: 359, endPoint y: 135, distance: 46.0
click at [359, 135] on textarea "<script src="https://static.elfsight.com/platform/platform.js" data-use-service…" at bounding box center [539, 150] width 560 height 49
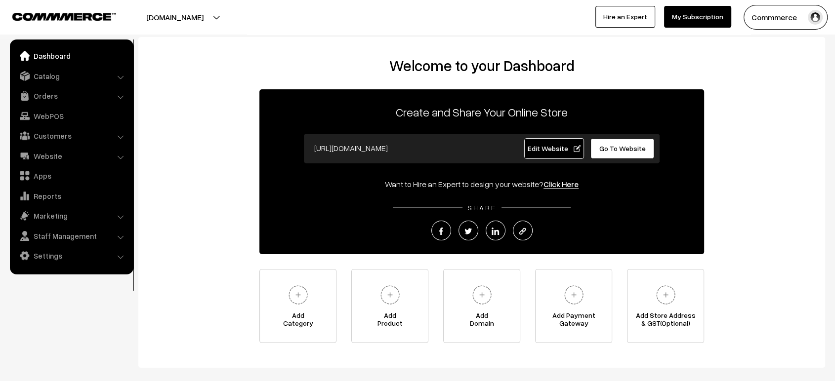
click at [622, 142] on link "Go To Website" at bounding box center [622, 148] width 64 height 21
click at [70, 255] on link "Settings" at bounding box center [71, 256] width 118 height 18
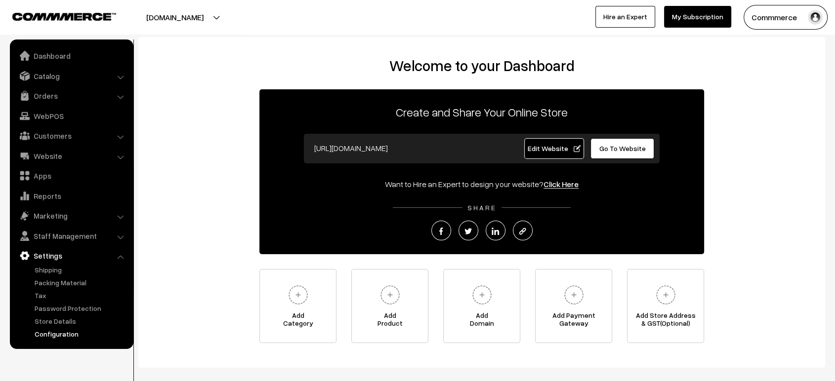
click at [65, 337] on link "Configuration" at bounding box center [81, 334] width 98 height 10
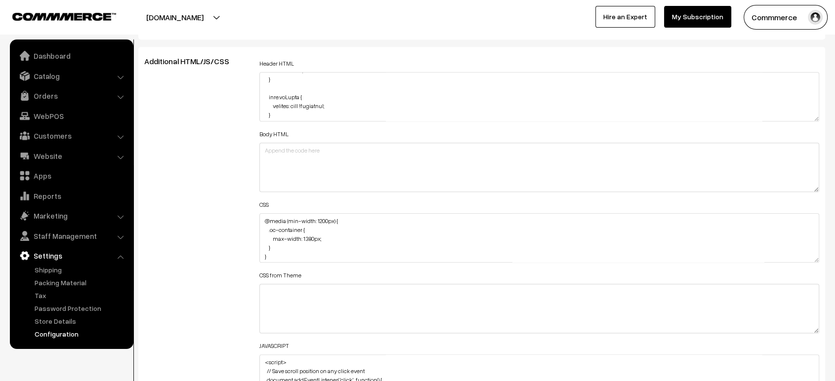
scroll to position [1097, 0]
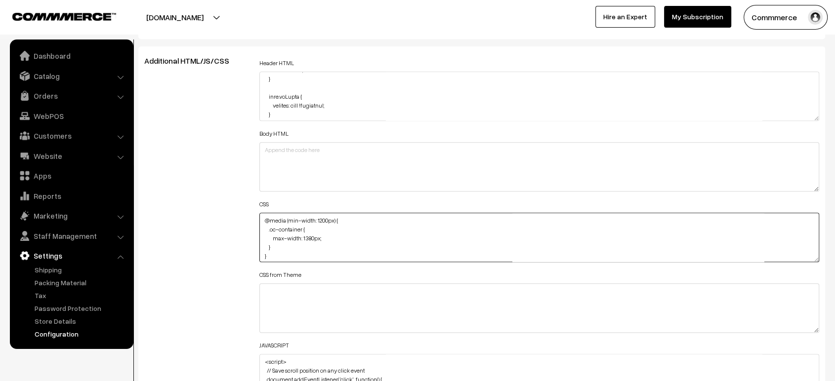
click at [261, 214] on textarea "@media (min-width: 1200px) { .oc-container { max-width: 1380px; } }" at bounding box center [539, 237] width 560 height 49
paste textarea ".sdSearch.productSearchSpan { top: -6px; }"
type textarea ".sdSearch.productSearchSpan { top: -6px; } @media (min-width: 1200px) { .oc-con…"
click at [238, 207] on div "Additional HTML/JS/CSS" at bounding box center [194, 232] width 115 height 353
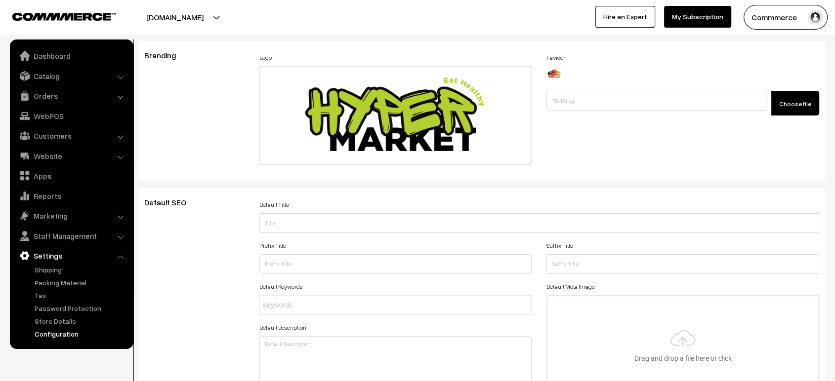
scroll to position [0, 0]
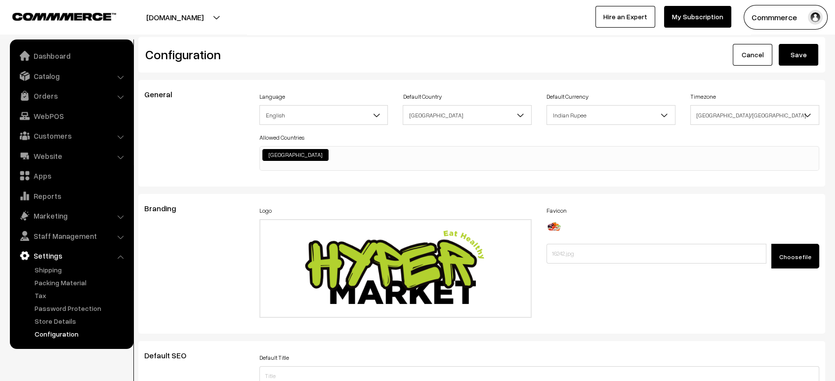
click at [802, 50] on button "Save" at bounding box center [799, 55] width 40 height 22
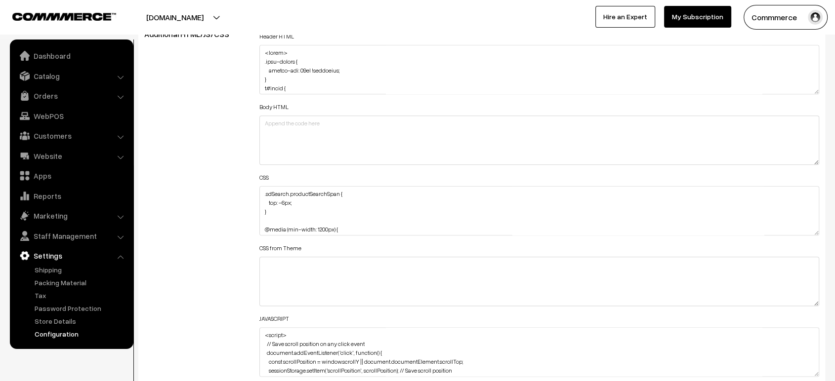
scroll to position [1086, 0]
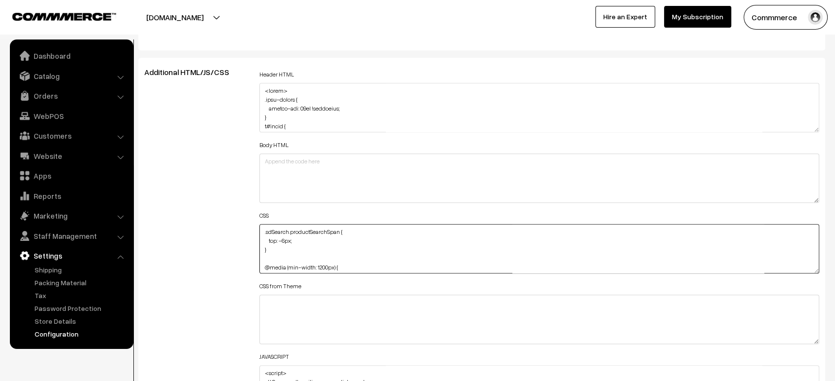
click at [261, 229] on textarea ".sdSearch.productSearchSpan { top: -6px; } @media (min-width: 1200px) { .oc-con…" at bounding box center [539, 248] width 560 height 49
paste textarea "#react-select-2-placeholder { margin-top: -22px; }"
type textarea "#react-select-2-placeholder { margin-top: -22px; } .sdSearch.productSearchSpan …"
click at [219, 229] on div "Additional HTML/JS/CSS" at bounding box center [194, 244] width 115 height 353
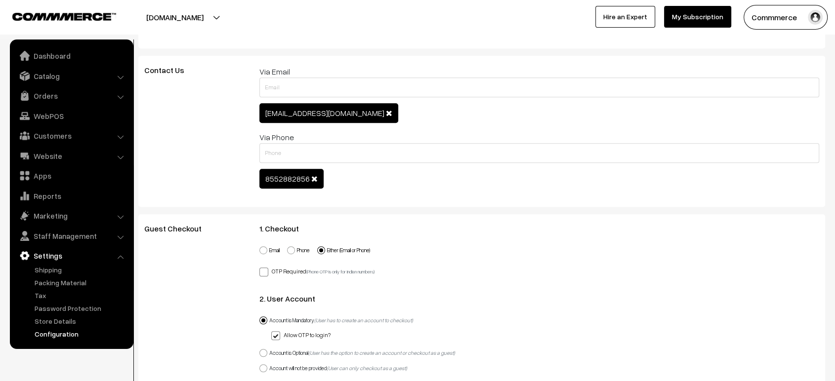
scroll to position [0, 0]
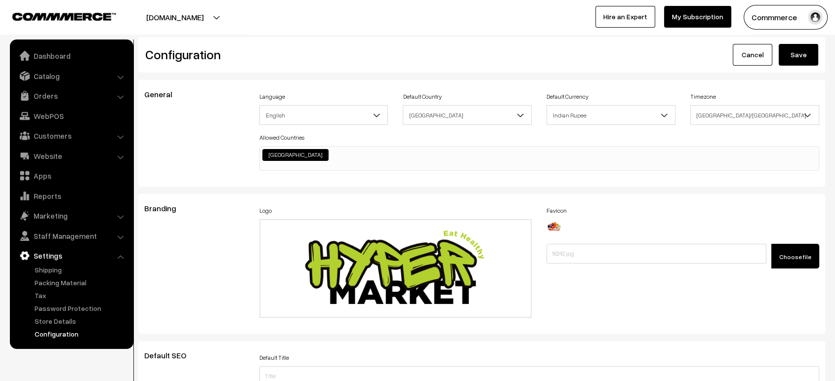
click at [796, 44] on button "Save" at bounding box center [799, 55] width 40 height 22
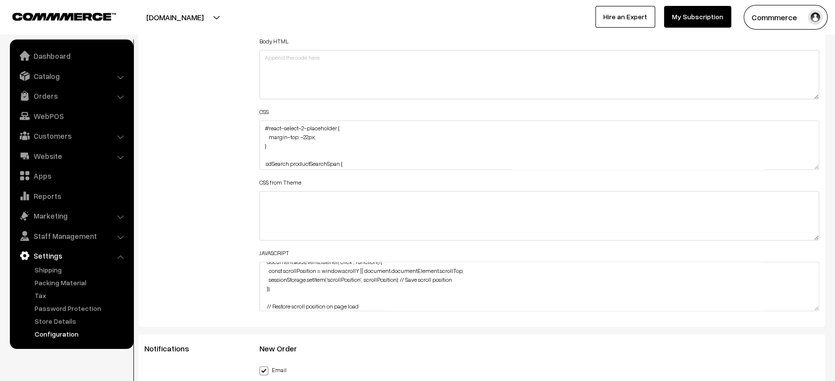
scroll to position [1189, 0]
click at [261, 127] on textarea "#react-select-2-placeholder { margin-top: -22px; } .sdSearch.productSearchSpan …" at bounding box center [539, 145] width 560 height 49
paste textarea "#productType3 #productImg { object-fit: cover; }"
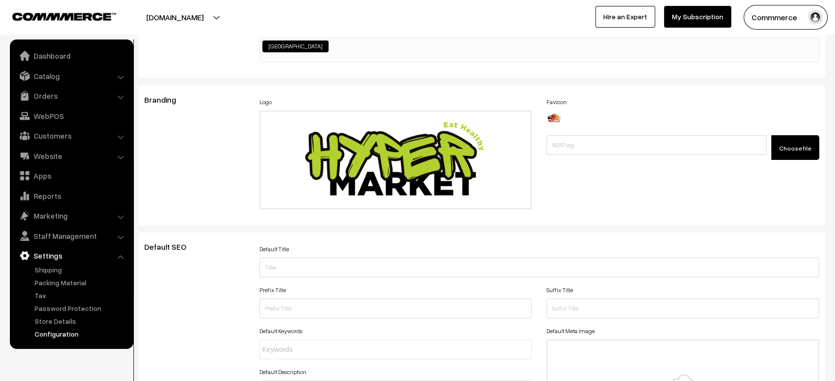
scroll to position [0, 0]
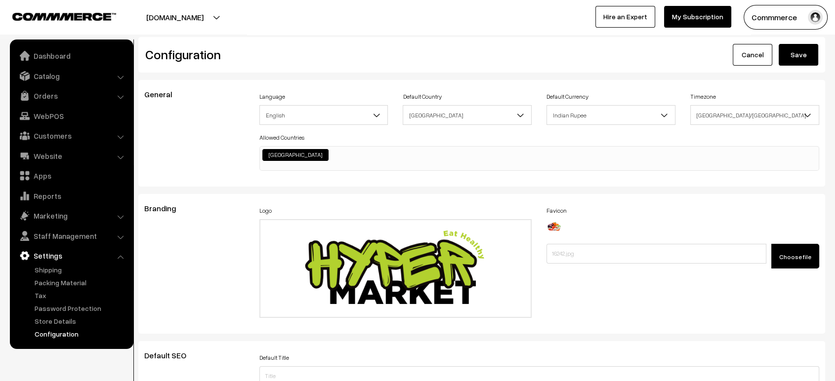
type textarea "#productType3 #productImg { object-fit: cover; } #react-select-2-placeholder { …"
click at [809, 57] on button "Save" at bounding box center [799, 55] width 40 height 22
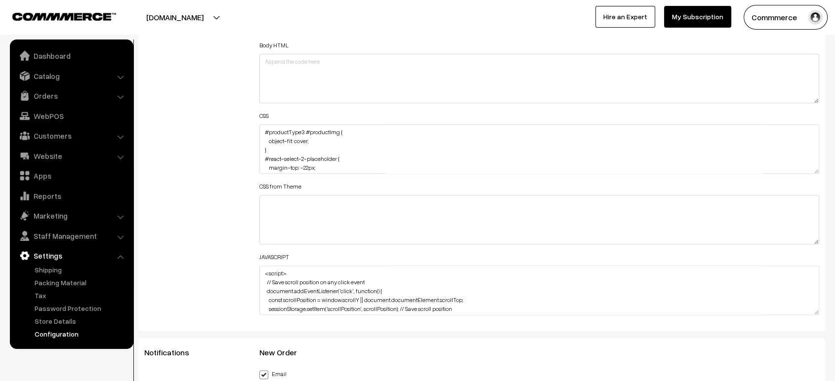
scroll to position [1182, 0]
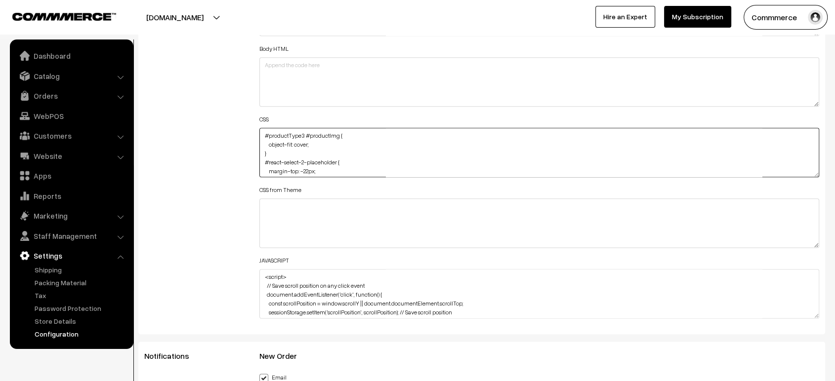
click at [266, 132] on textarea "#productType3 #productImg { object-fit: cover; } #react-select-2-placeholder { …" at bounding box center [539, 152] width 560 height 49
paste textarea "#productType3 #productCard { height: 100% !important; }"
type textarea "#productType3 #productCard { height: 100% !important; } #productType3 #productI…"
click at [204, 144] on div "Additional HTML/JS/CSS" at bounding box center [194, 147] width 115 height 353
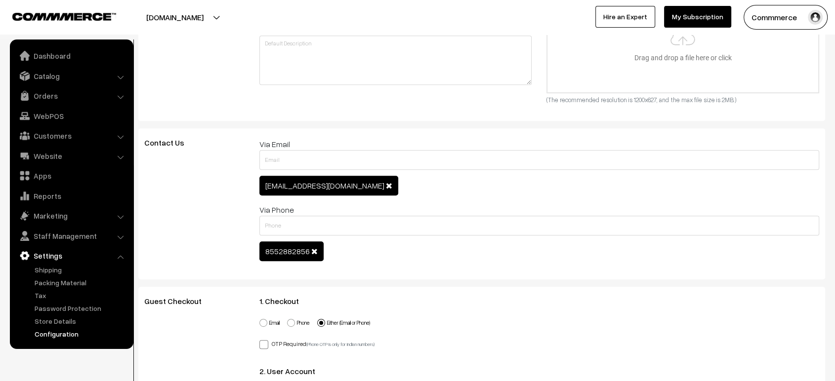
scroll to position [0, 0]
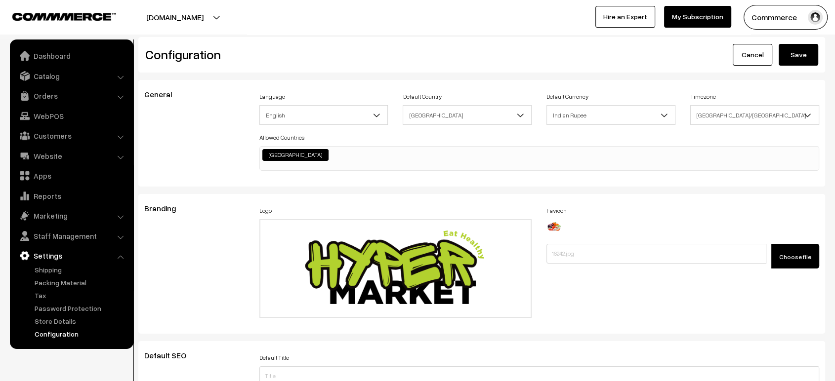
click at [806, 57] on button "Save" at bounding box center [799, 55] width 40 height 22
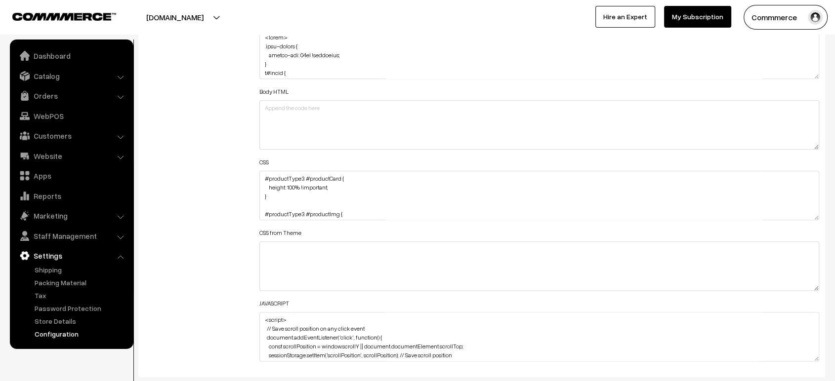
scroll to position [1147, 0]
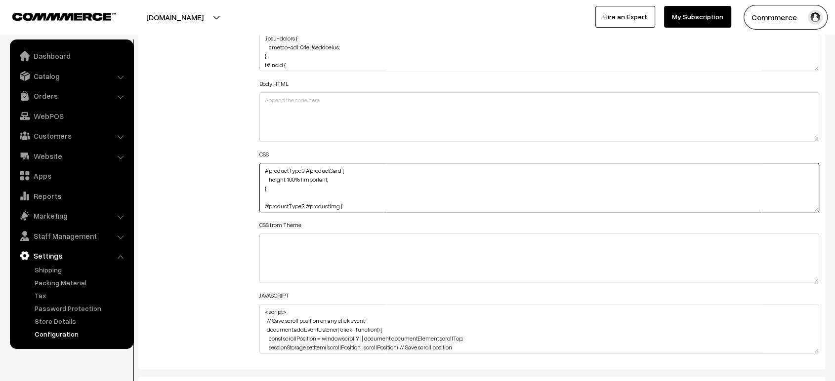
click at [273, 191] on textarea "#productType3 #productCard { height: 100% !important; } #productType3 #productI…" at bounding box center [539, 187] width 560 height 49
paste textarea "#productType3 #button2 { width: 90px; height: 40px; }"
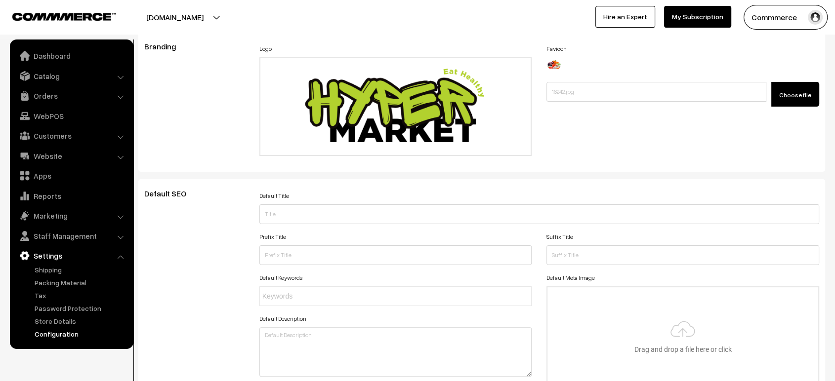
scroll to position [0, 0]
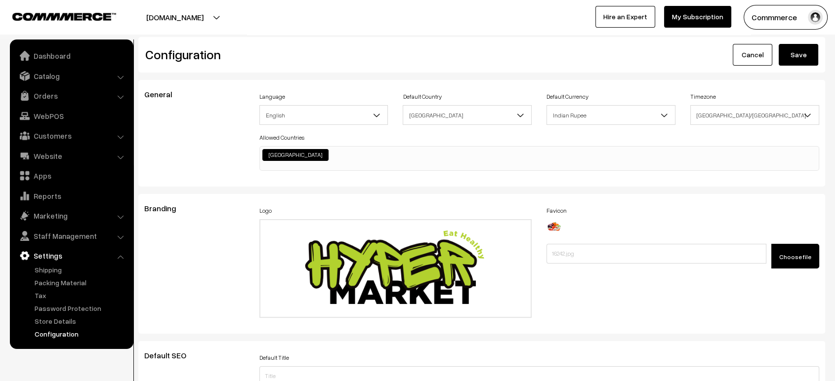
type textarea "#productType3 #productCard { height: 100% !important; } #productType3 #button2 …"
click at [793, 54] on button "Save" at bounding box center [799, 55] width 40 height 22
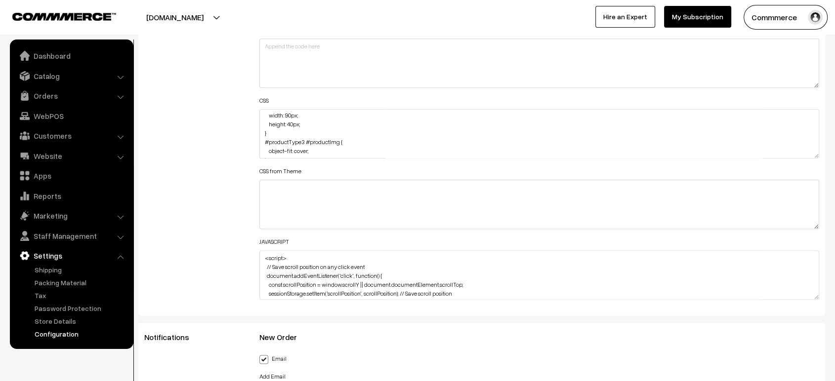
scroll to position [39, 0]
click at [310, 121] on textarea "#productType3 #productCard { height: 100% !important; } #productType3 #button2 …" at bounding box center [539, 133] width 560 height 49
paste textarea "left: 8px;"
click at [265, 122] on textarea "#productType3 #productCard { height: 100% !important; } #productType3 #button2 …" at bounding box center [539, 133] width 560 height 49
click at [267, 132] on textarea "#productType3 #productCard { height: 100% !important; } #productType3 #button2 …" at bounding box center [539, 133] width 560 height 49
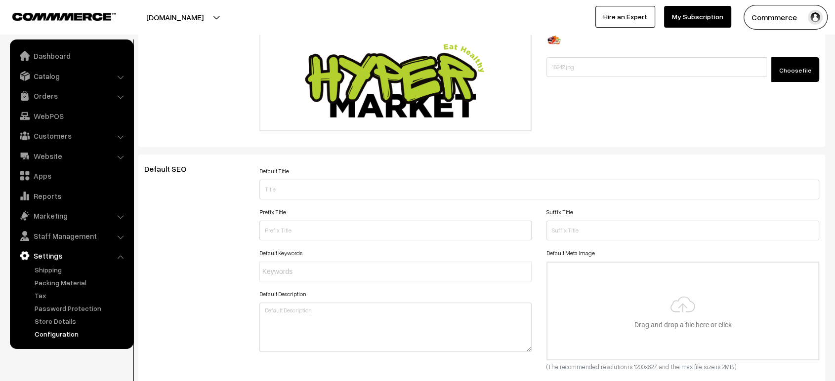
scroll to position [0, 0]
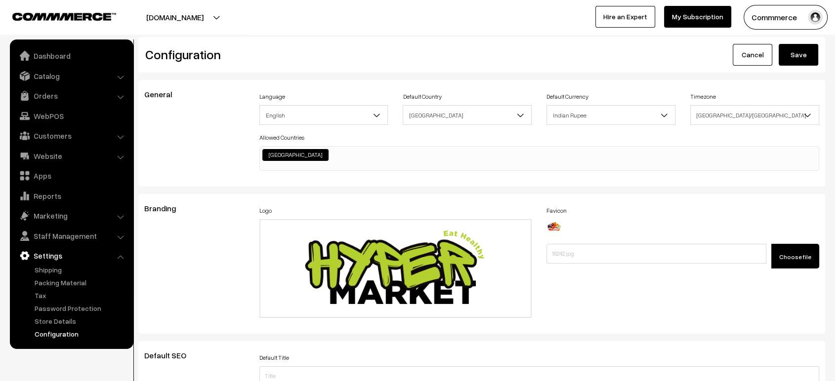
type textarea "#productType3 #productCard { height: 100% !important; } #productType3 #button2 …"
click at [790, 58] on button "Save" at bounding box center [799, 55] width 40 height 22
click at [47, 60] on link "Dashboard" at bounding box center [71, 56] width 118 height 18
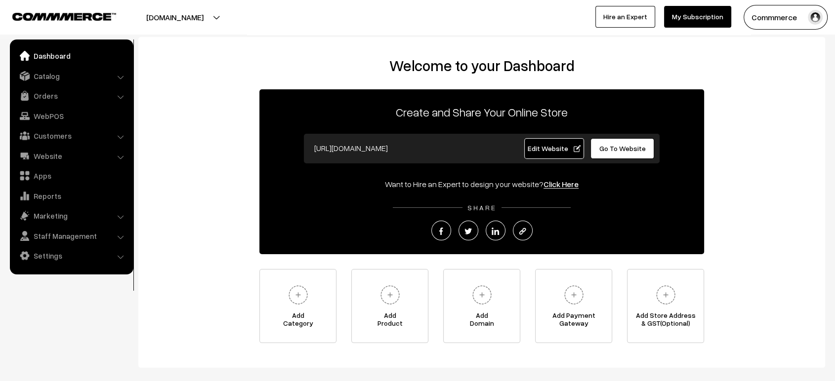
click at [562, 143] on link "Edit Website" at bounding box center [554, 148] width 60 height 21
